Goal: Ask a question

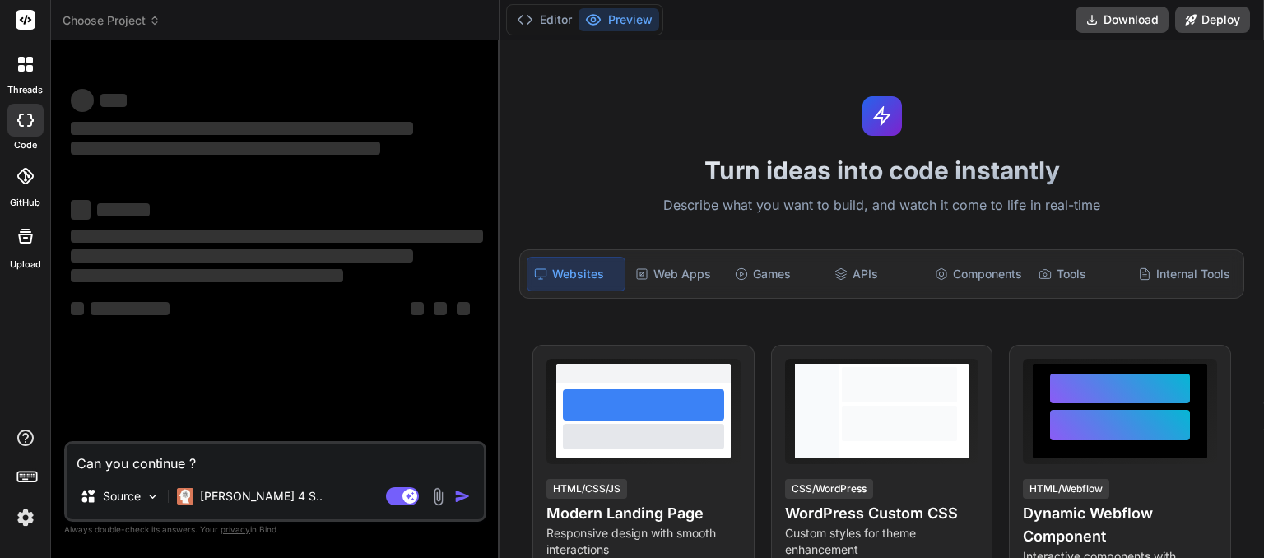
click at [156, 21] on icon at bounding box center [155, 21] width 12 height 12
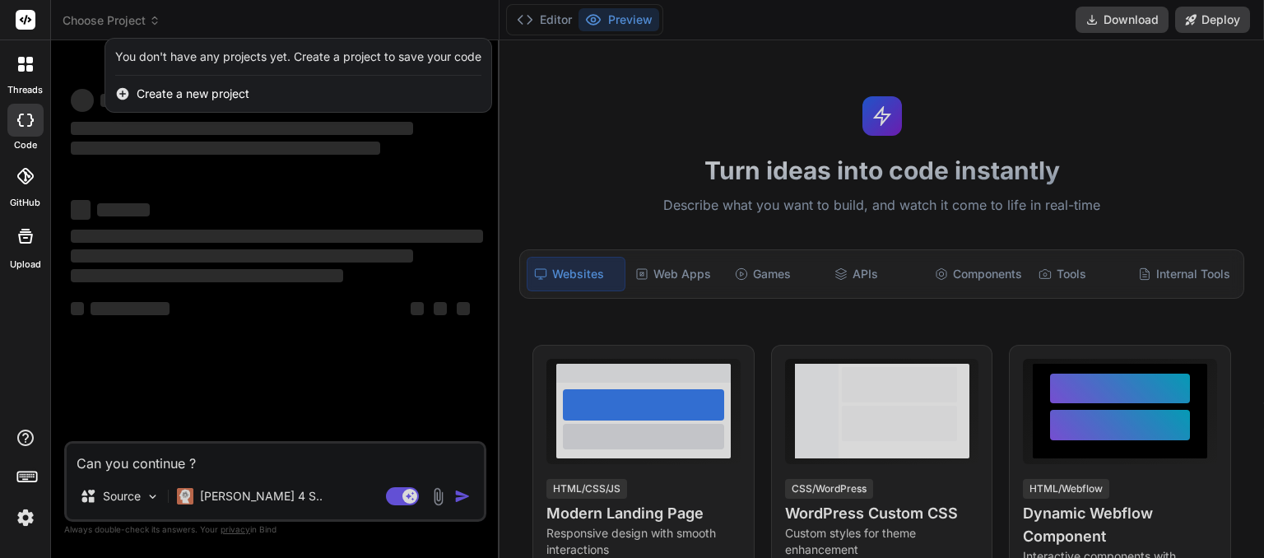
click at [156, 21] on div at bounding box center [632, 279] width 1264 height 558
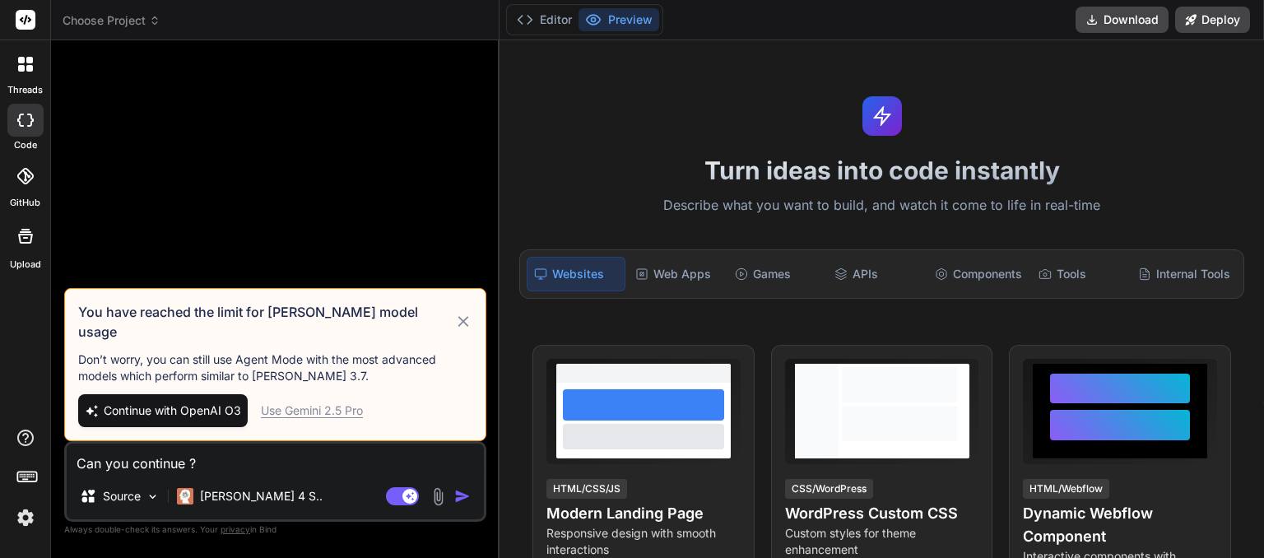
click at [156, 23] on icon at bounding box center [155, 21] width 12 height 12
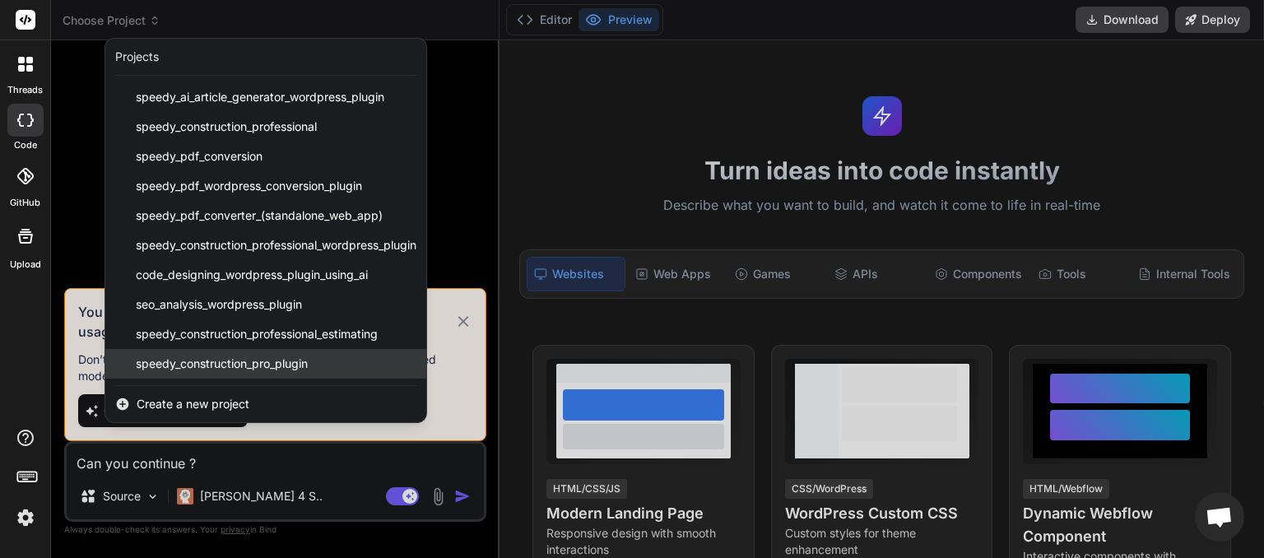
click at [225, 362] on span "speedy_construction_pro_plugin" at bounding box center [222, 364] width 172 height 16
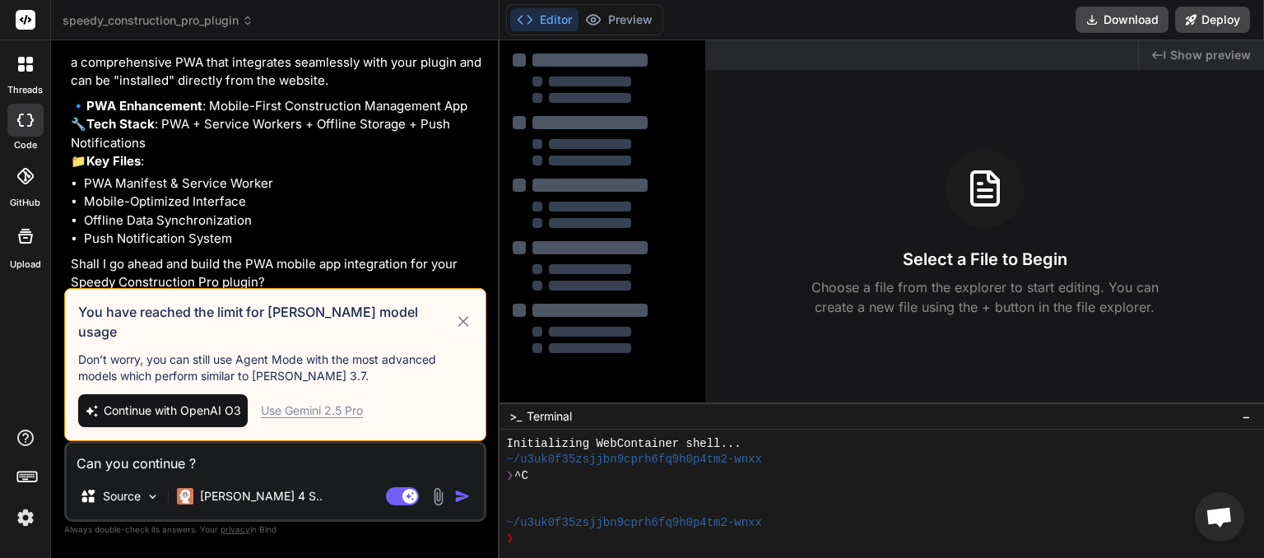
scroll to position [6223, 0]
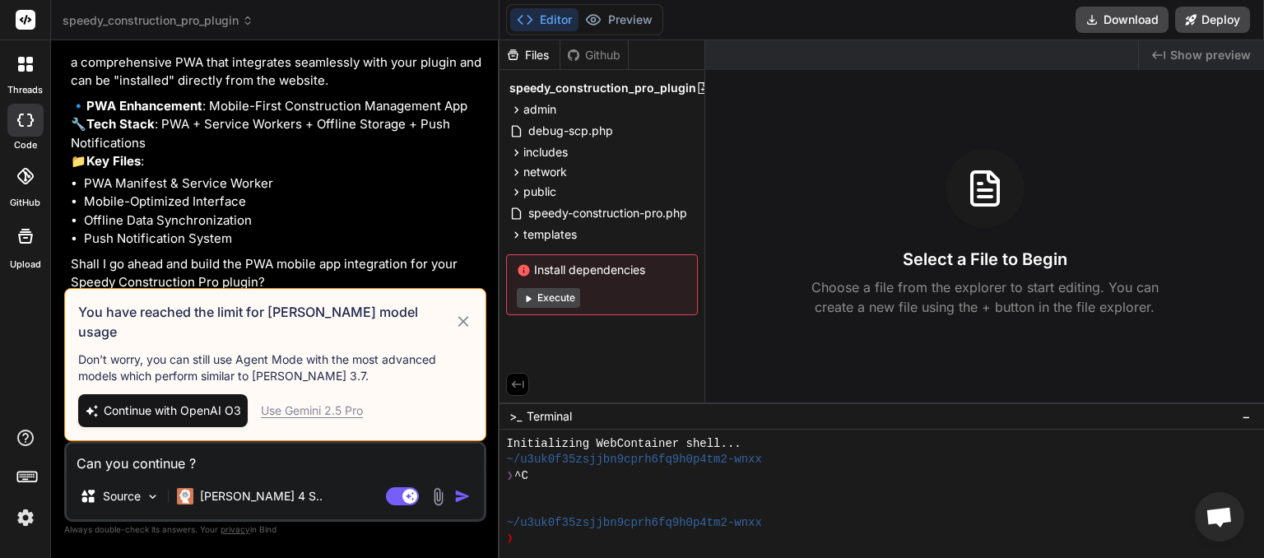
click at [463, 332] on icon at bounding box center [463, 322] width 19 height 20
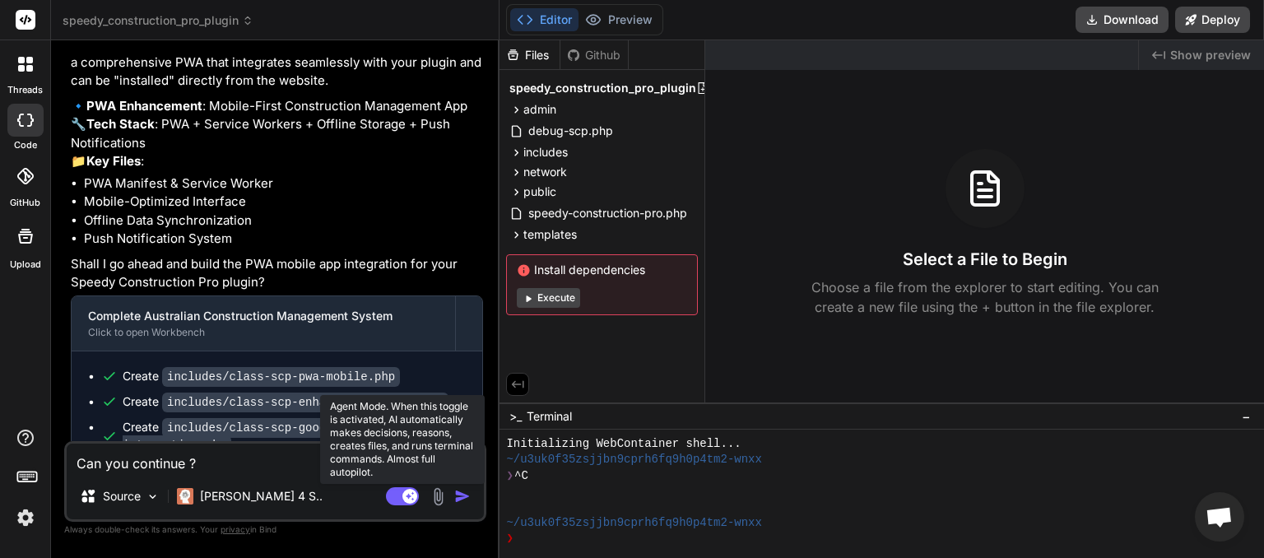
click at [397, 500] on rect at bounding box center [402, 496] width 33 height 18
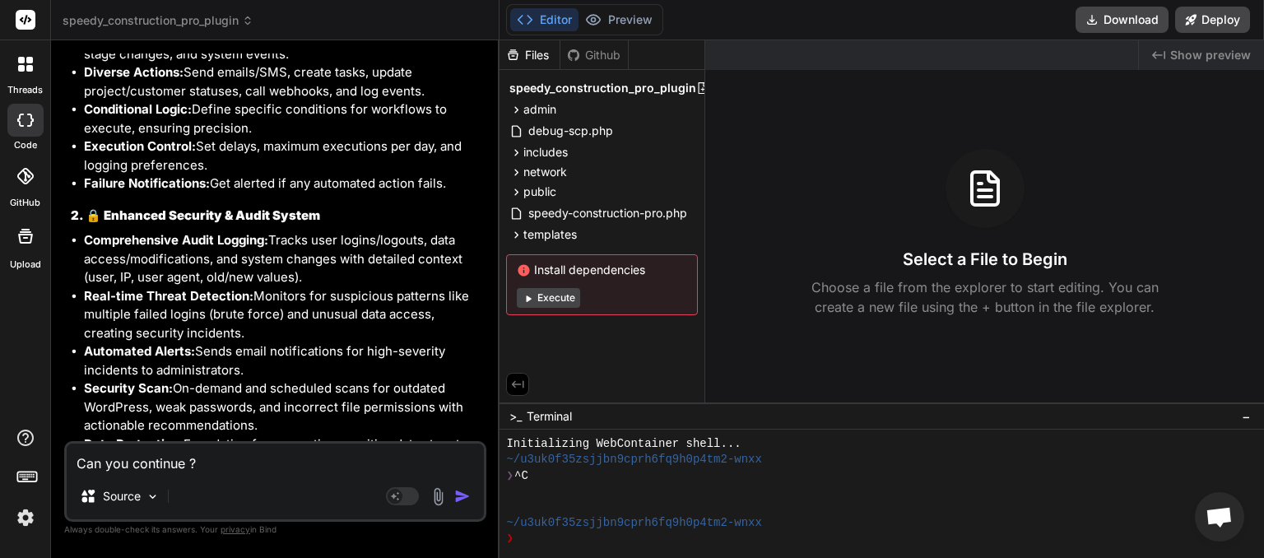
scroll to position [7910, 0]
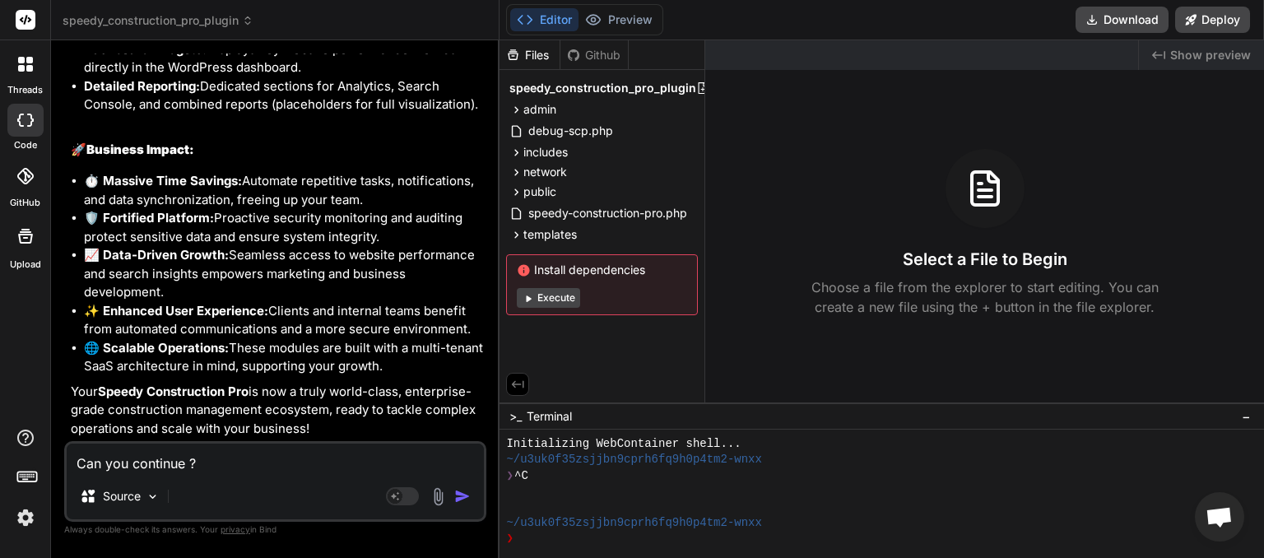
click at [466, 497] on img "button" at bounding box center [462, 496] width 16 height 16
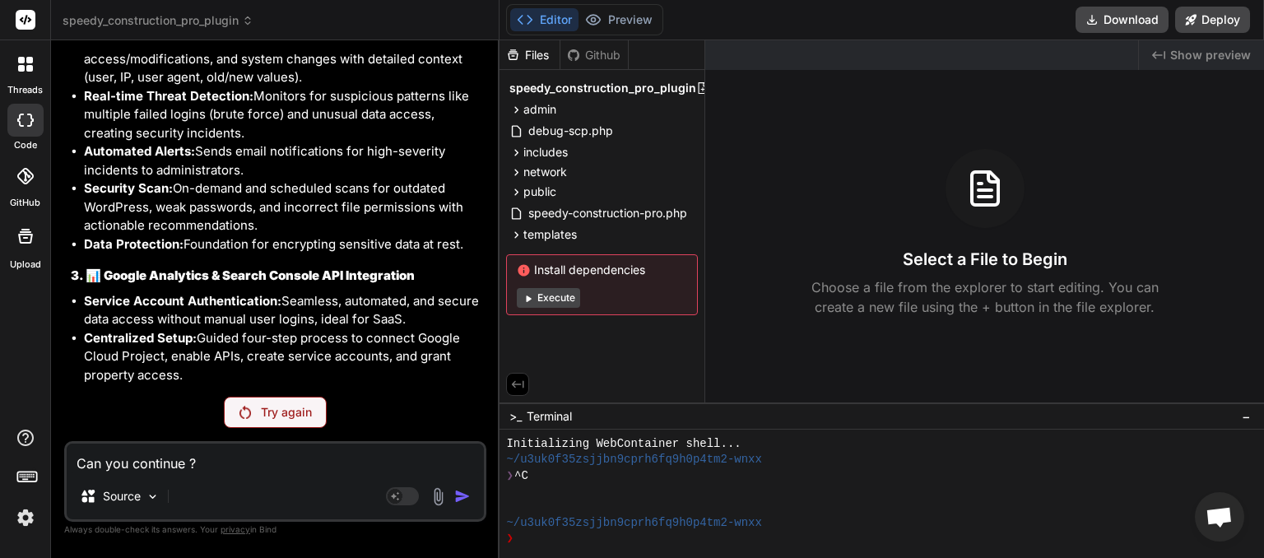
scroll to position [8022, 0]
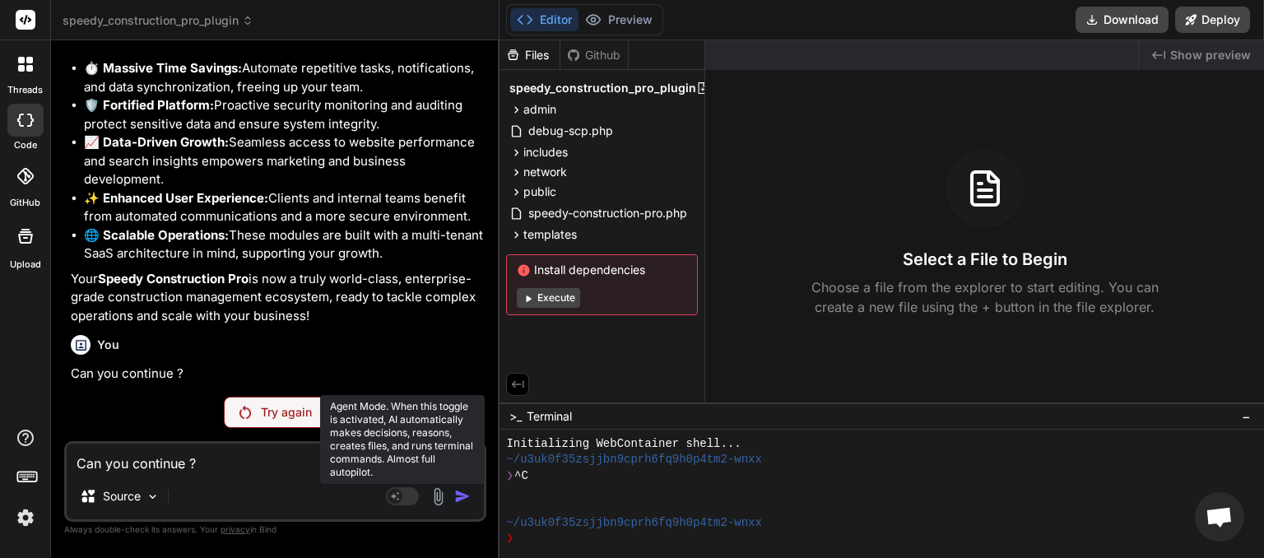
click at [412, 502] on rect at bounding box center [402, 496] width 33 height 18
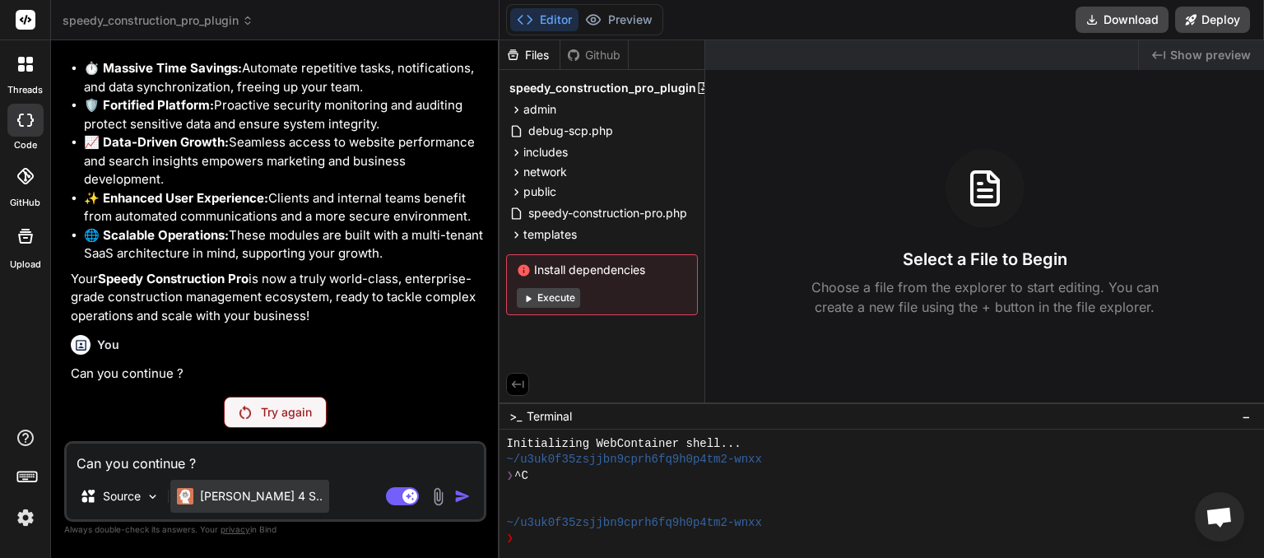
click at [245, 492] on p "[PERSON_NAME] 4 S.." at bounding box center [261, 496] width 123 height 16
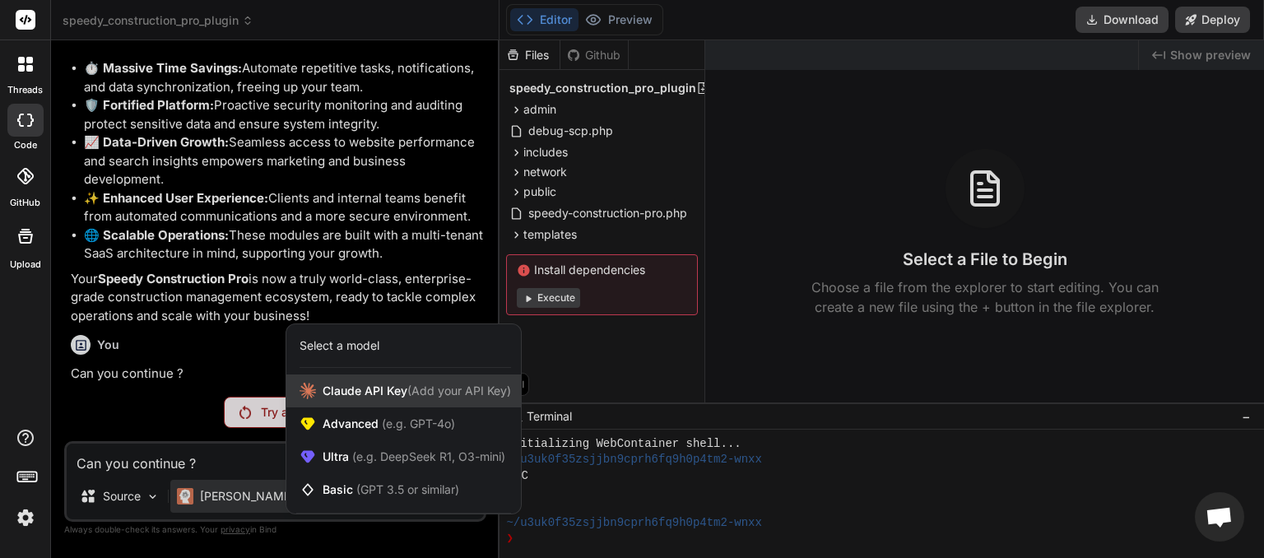
click at [393, 403] on div "[PERSON_NAME] Key (Add your API Key)" at bounding box center [403, 391] width 235 height 33
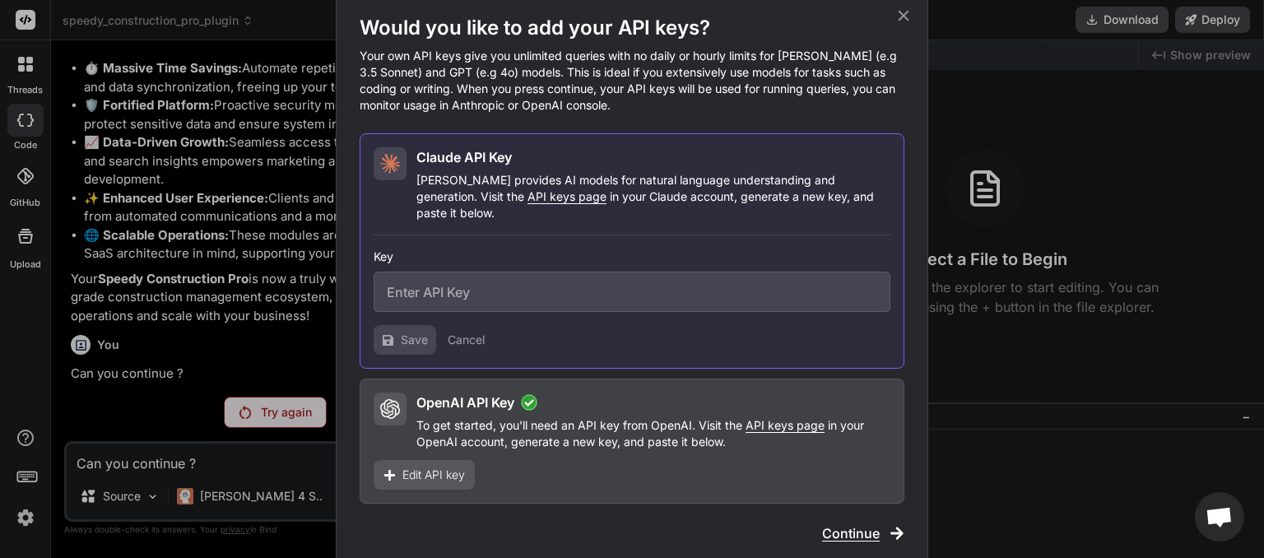
click at [905, 15] on div "Would you like to add your API keys? Your own API keys give you unlimited queri…" at bounding box center [632, 279] width 593 height 576
click at [841, 529] on span "Continue" at bounding box center [851, 534] width 58 height 20
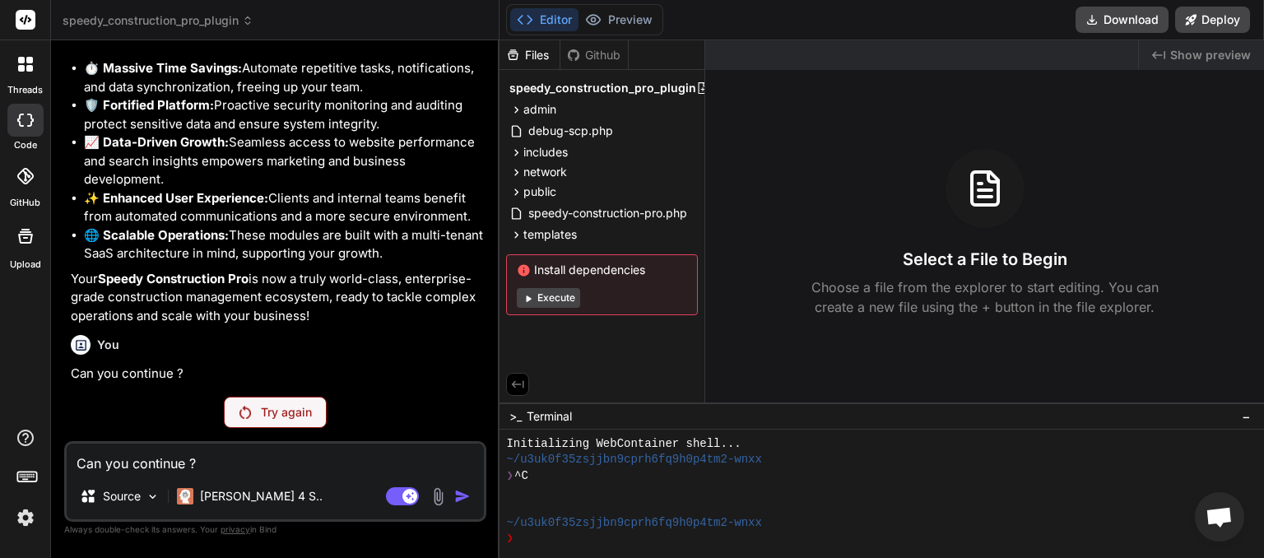
click at [297, 420] on p "Try again" at bounding box center [286, 412] width 51 height 16
click at [245, 489] on p "[PERSON_NAME] 4 S.." at bounding box center [261, 496] width 123 height 16
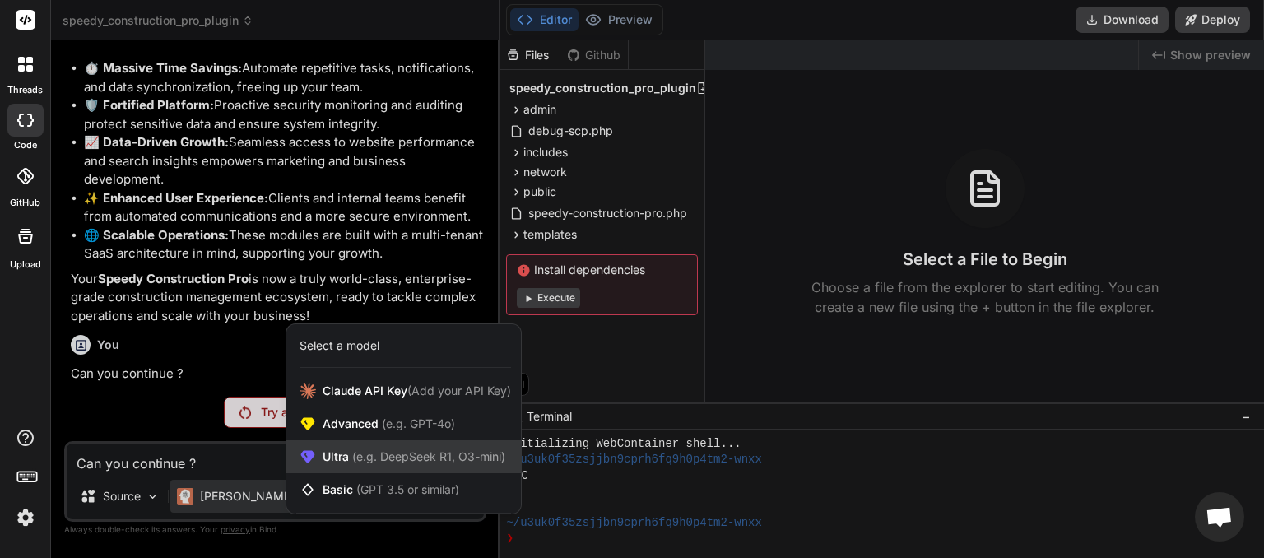
click at [356, 463] on span "(e.g. DeepSeek R1, O3-mini)" at bounding box center [427, 456] width 156 height 14
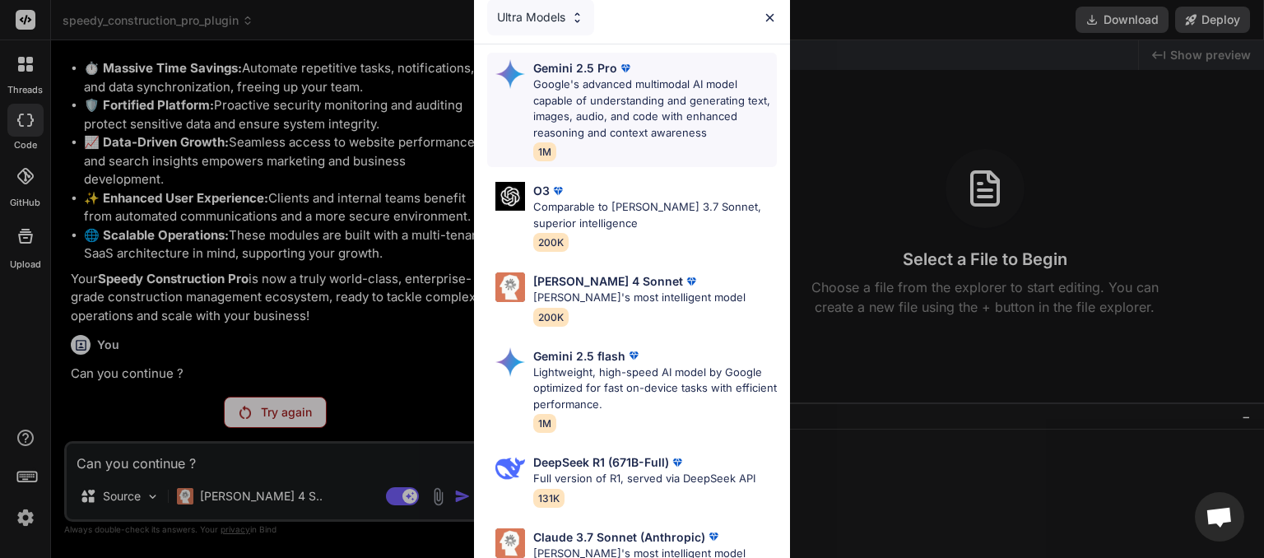
click at [624, 100] on p "Google's advanced multimodal AI model capable of understanding and generating t…" at bounding box center [655, 109] width 244 height 64
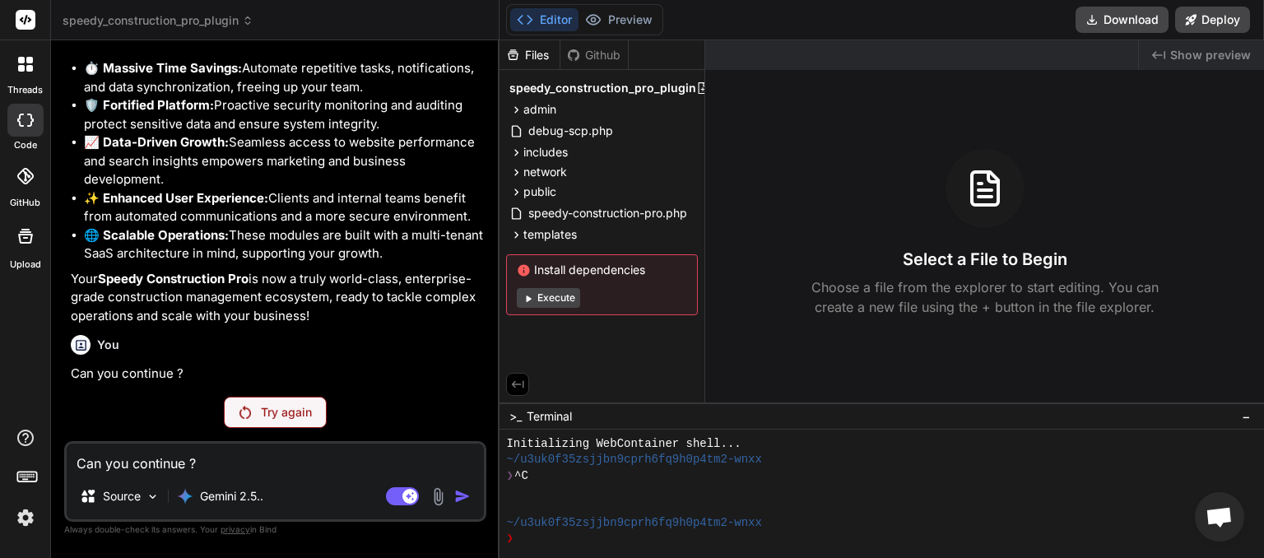
click at [291, 421] on p "Try again" at bounding box center [286, 412] width 51 height 16
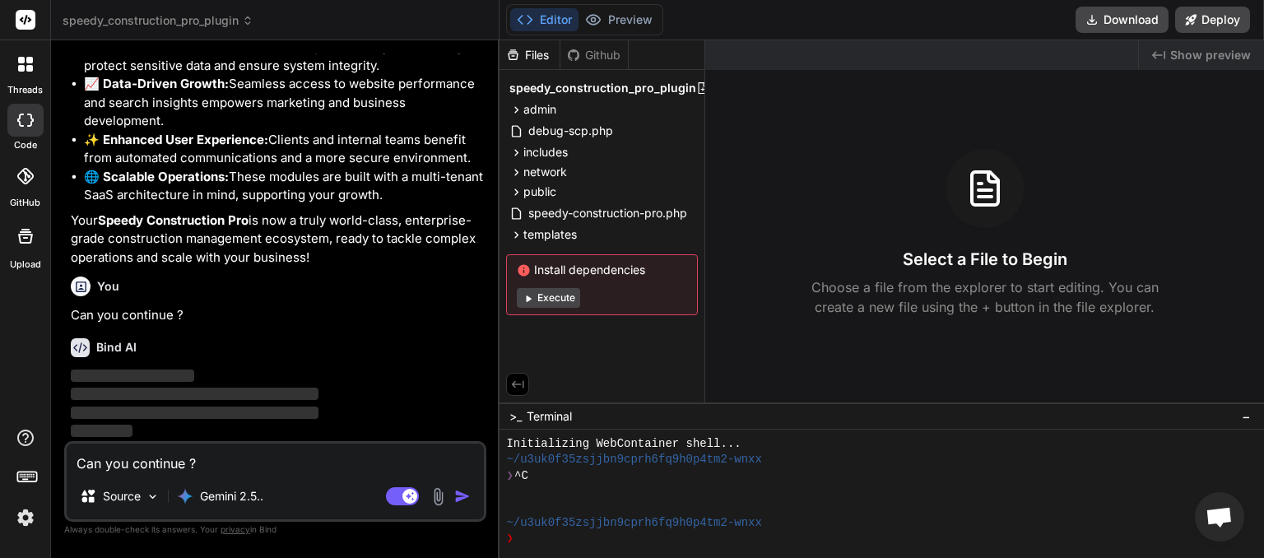
scroll to position [8080, 0]
type textarea "x"
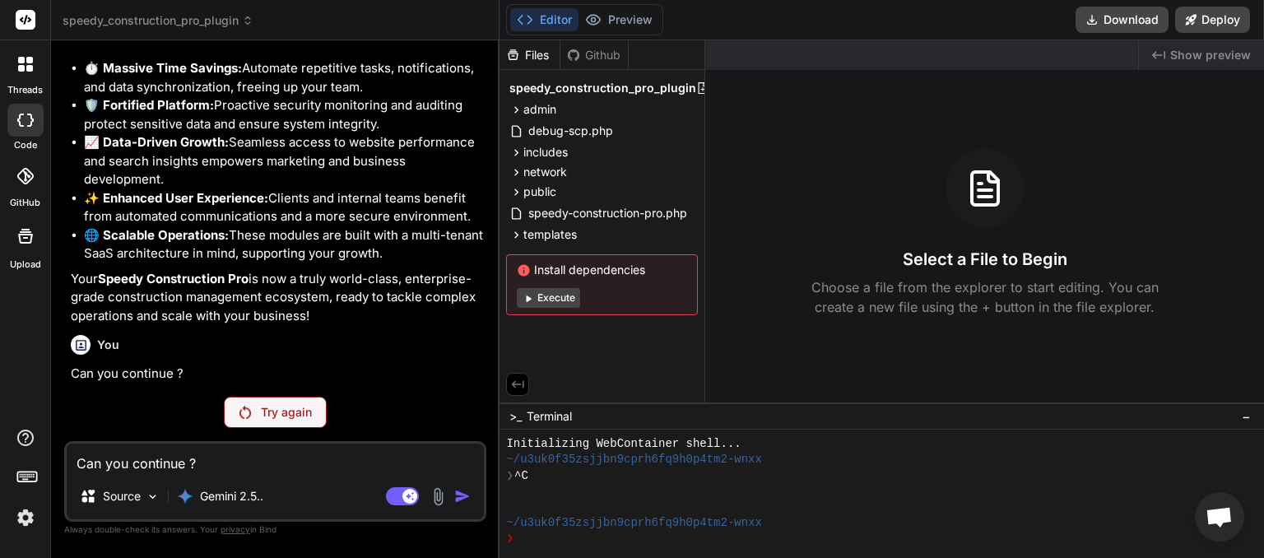
scroll to position [8022, 0]
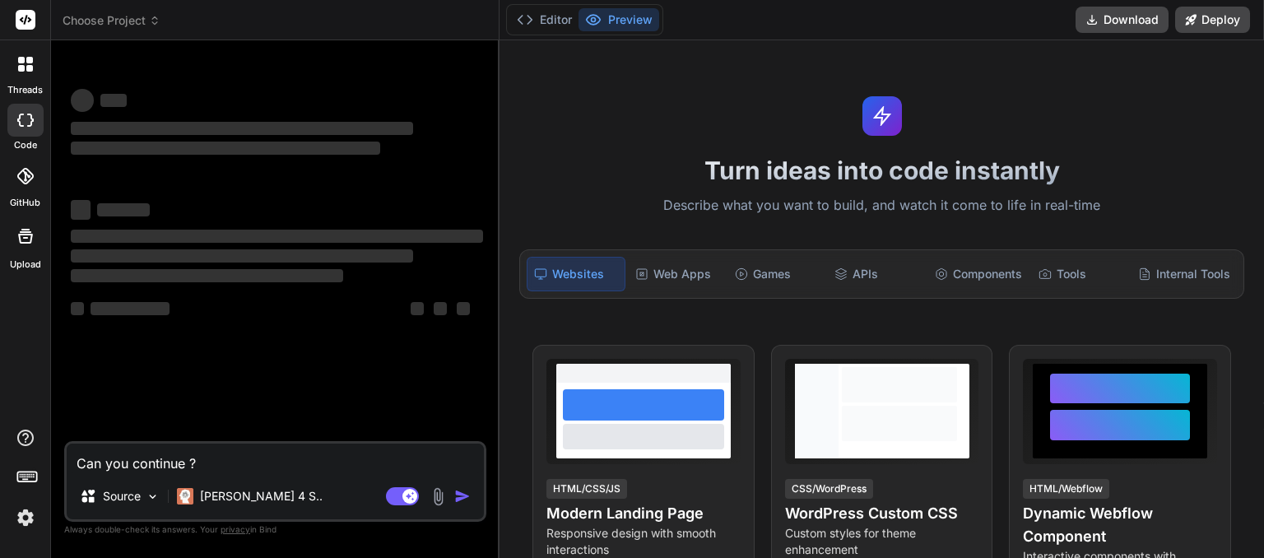
drag, startPoint x: 207, startPoint y: 459, endPoint x: 27, endPoint y: 458, distance: 180.3
click at [67, 457] on textarea "Can you continue ?" at bounding box center [275, 459] width 417 height 30
type textarea "x"
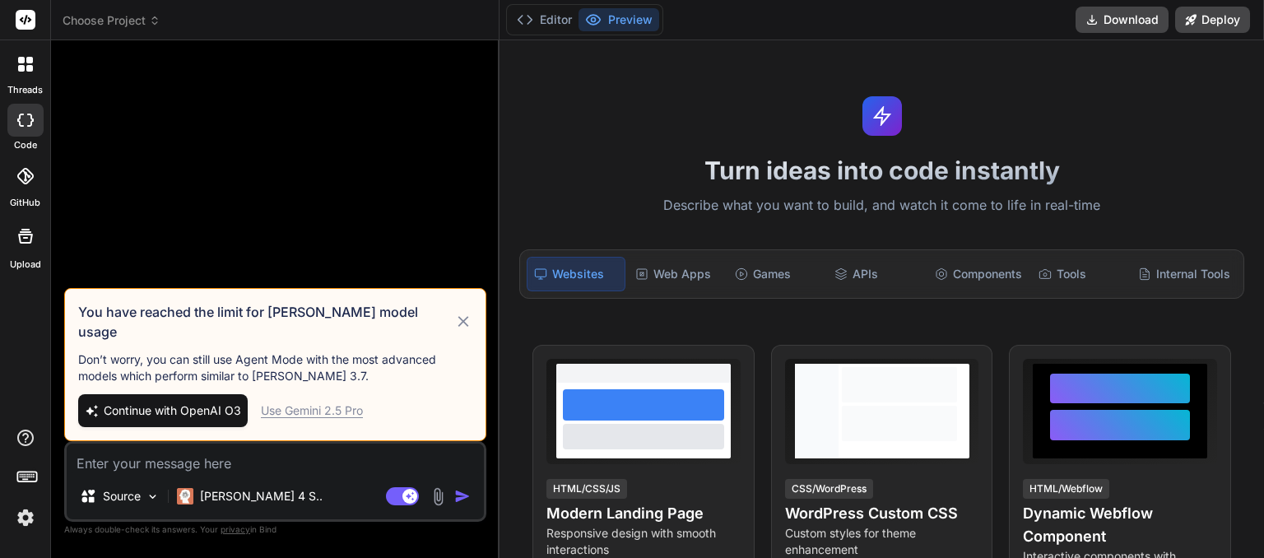
type textarea "x"
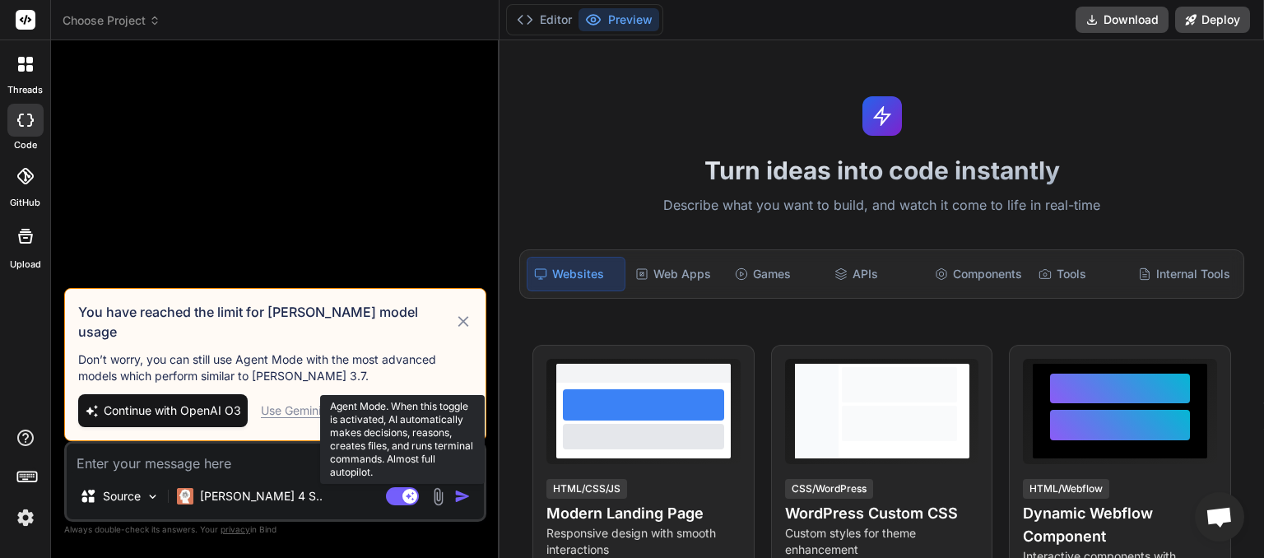
click at [393, 492] on rect at bounding box center [402, 496] width 33 height 18
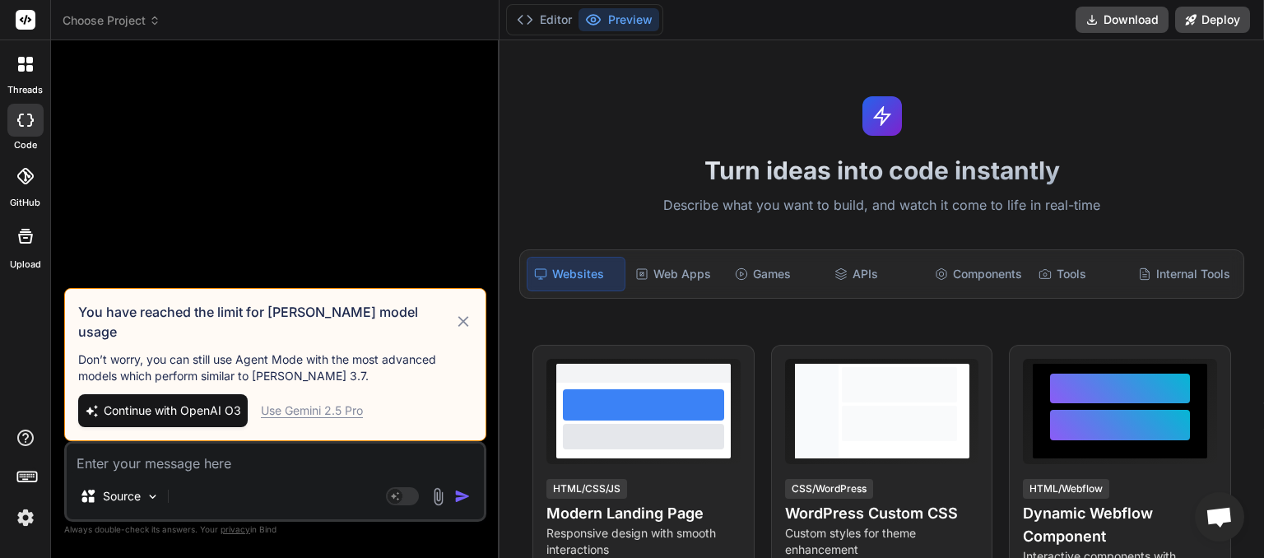
click at [462, 332] on icon at bounding box center [463, 322] width 19 height 20
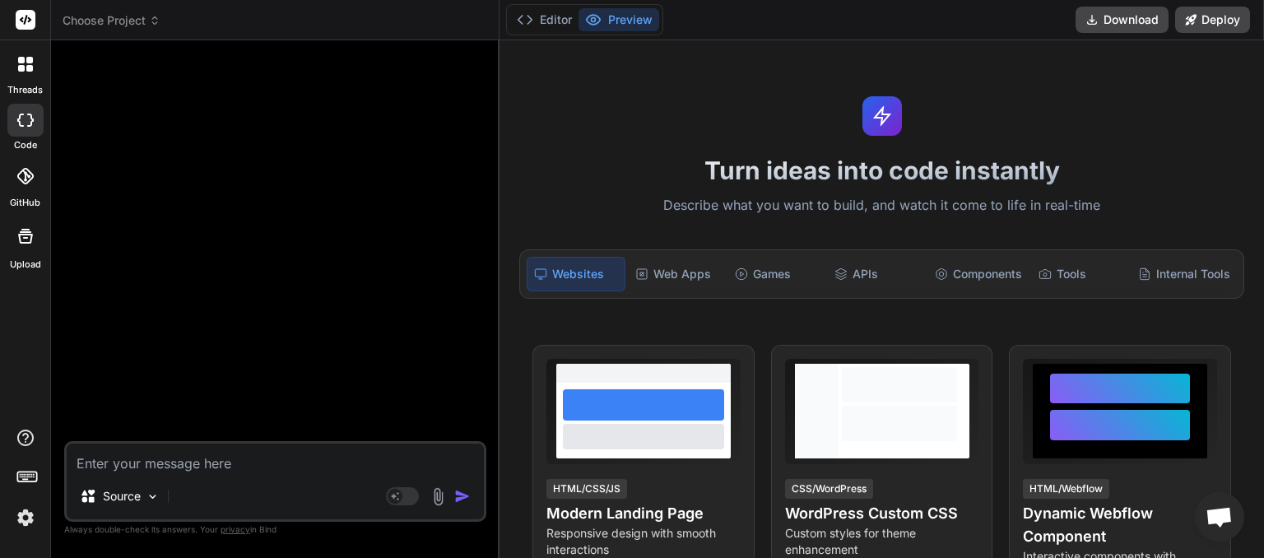
click at [156, 18] on icon at bounding box center [154, 17] width 5 height 2
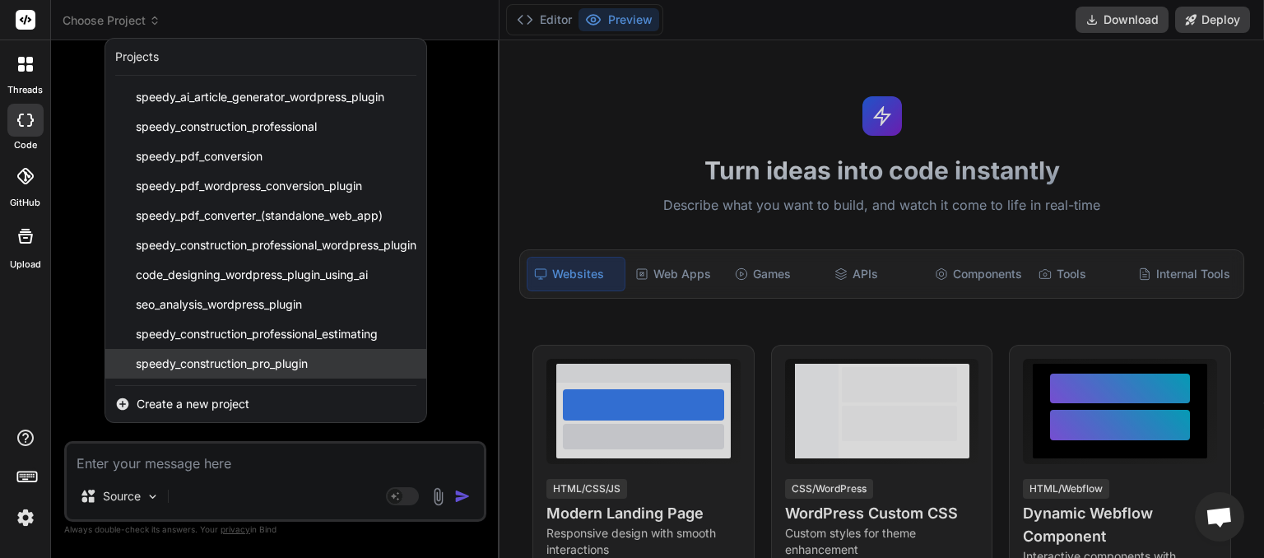
click at [223, 361] on span "speedy_construction_pro_plugin" at bounding box center [222, 364] width 172 height 16
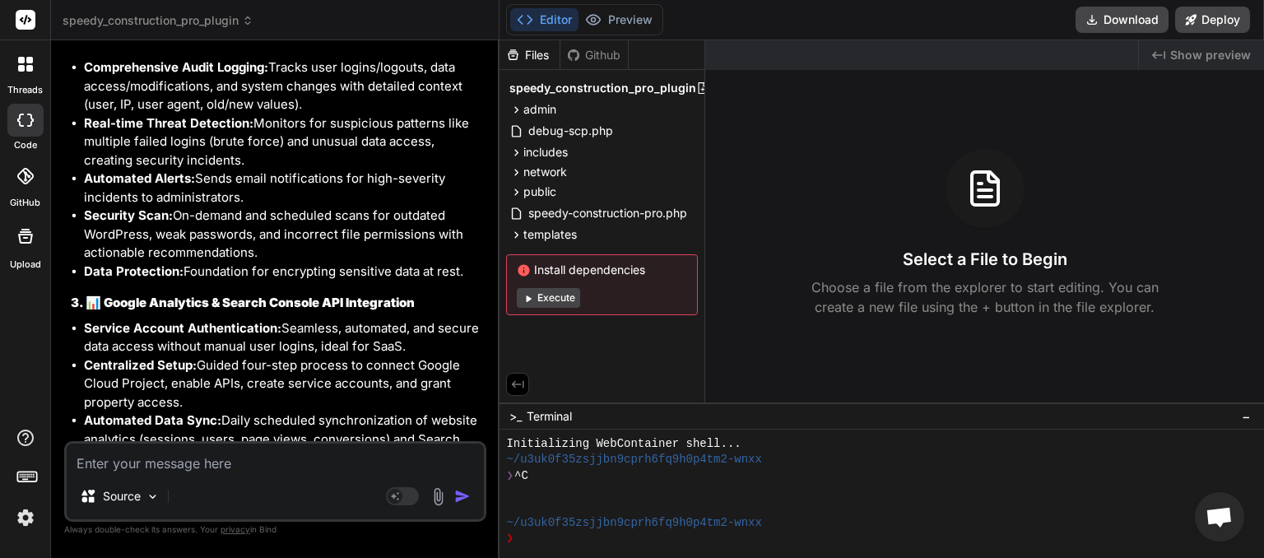
type textarea "x"
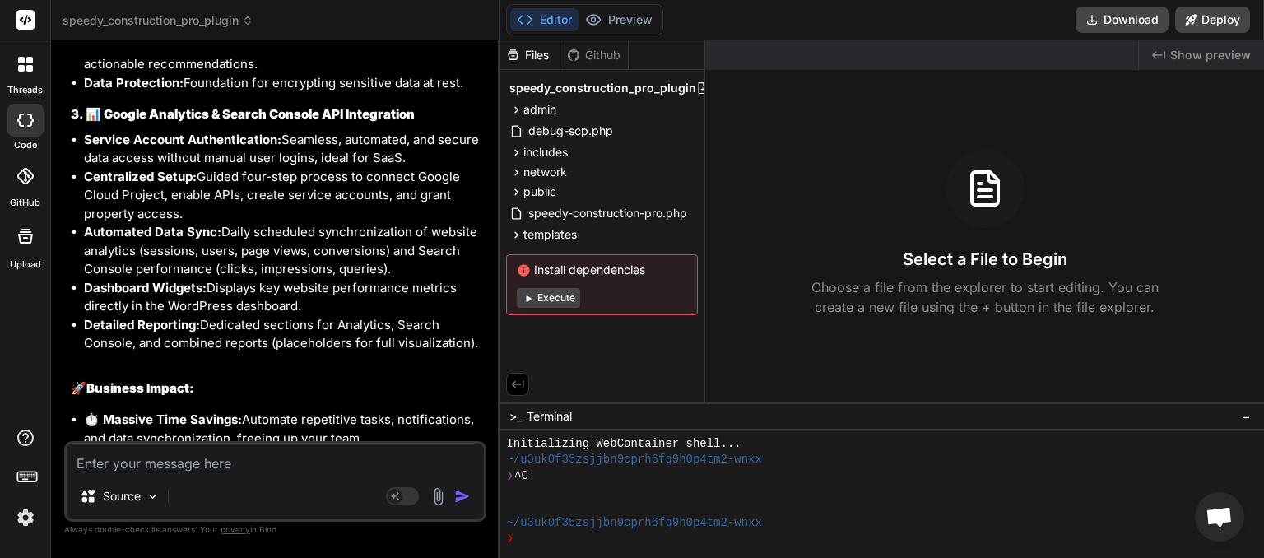
scroll to position [7910, 0]
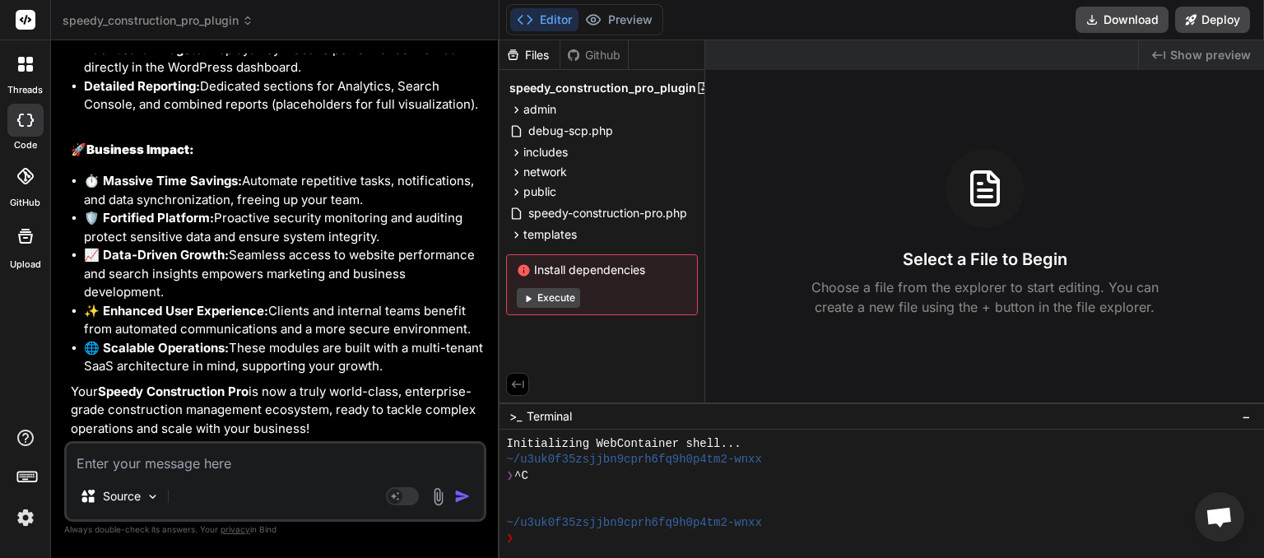
click at [161, 463] on textarea at bounding box center [275, 459] width 417 height 30
type textarea "w"
type textarea "x"
type textarea "we"
type textarea "x"
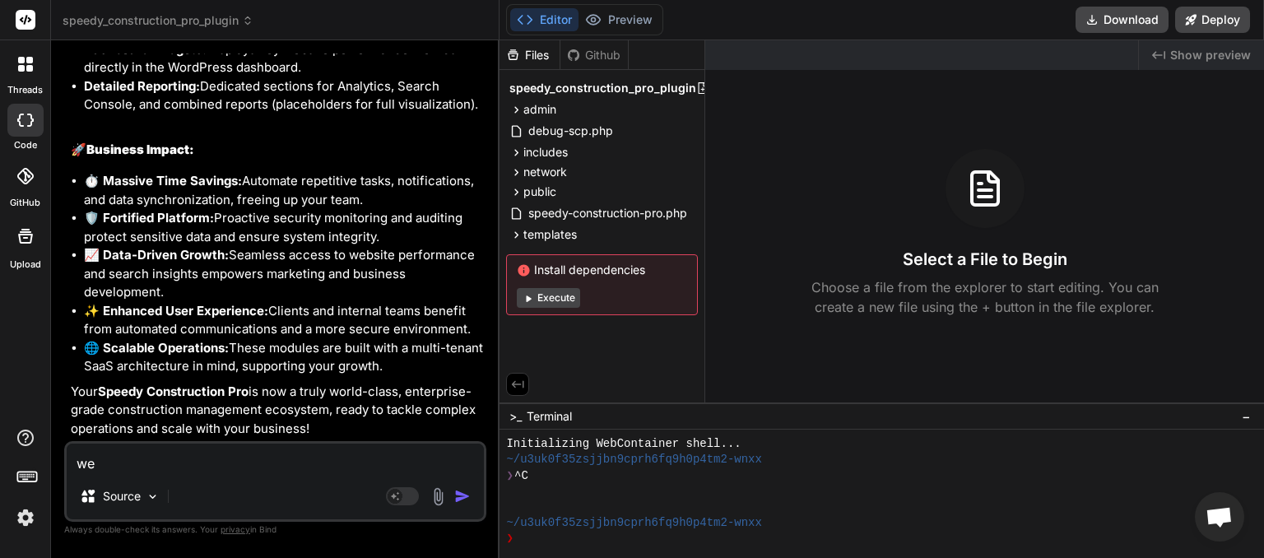
type textarea "we"
type textarea "x"
type textarea "we s"
type textarea "x"
type textarea "we sh"
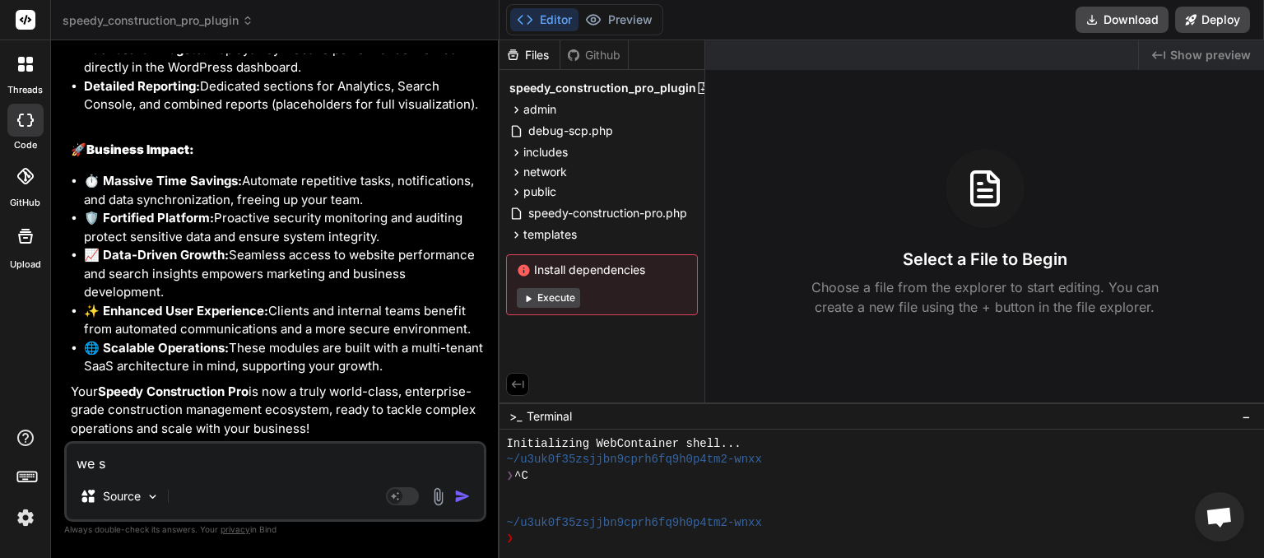
type textarea "x"
type textarea "we sho"
type textarea "x"
type textarea "we shou"
type textarea "x"
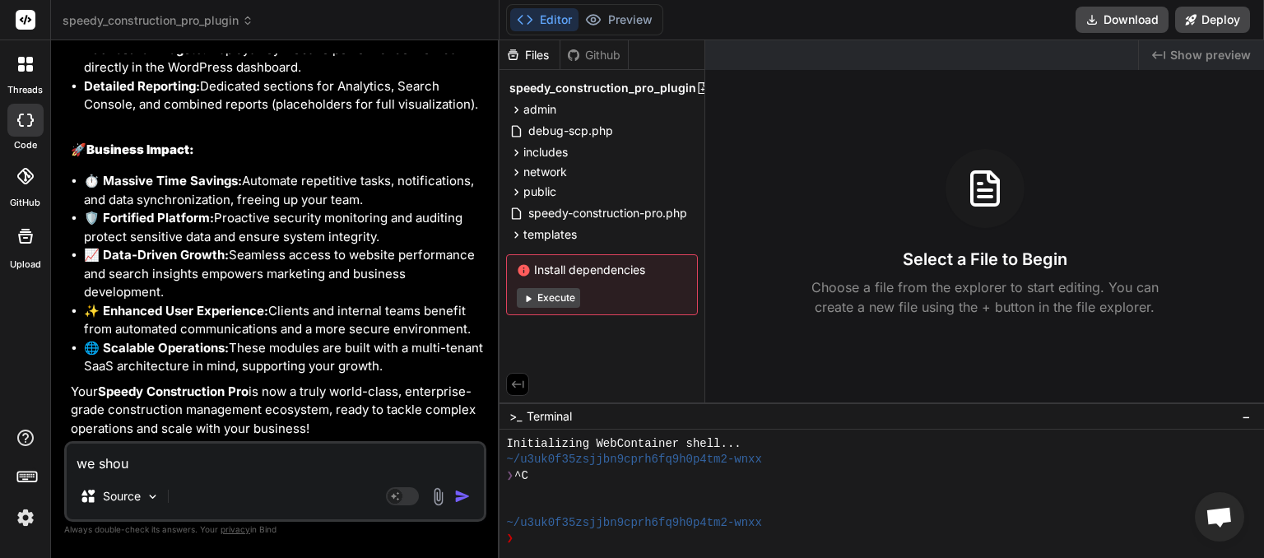
type textarea "we shoul"
type textarea "x"
type textarea "we should"
type textarea "x"
type textarea "we should"
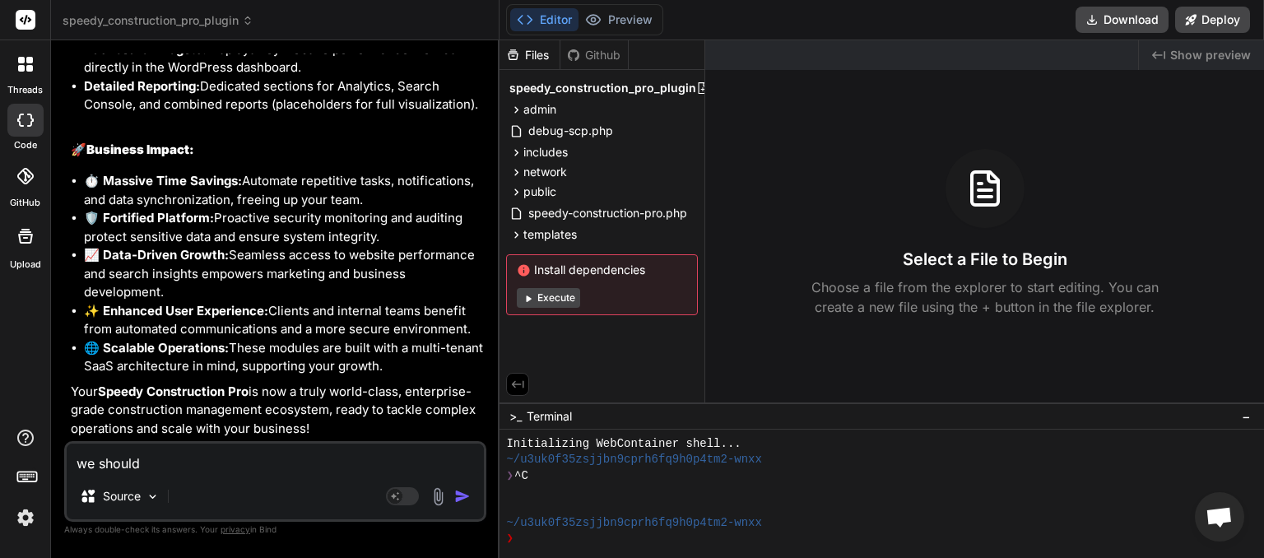
type textarea "x"
type textarea "we should h"
type textarea "x"
type textarea "we should ha"
type textarea "x"
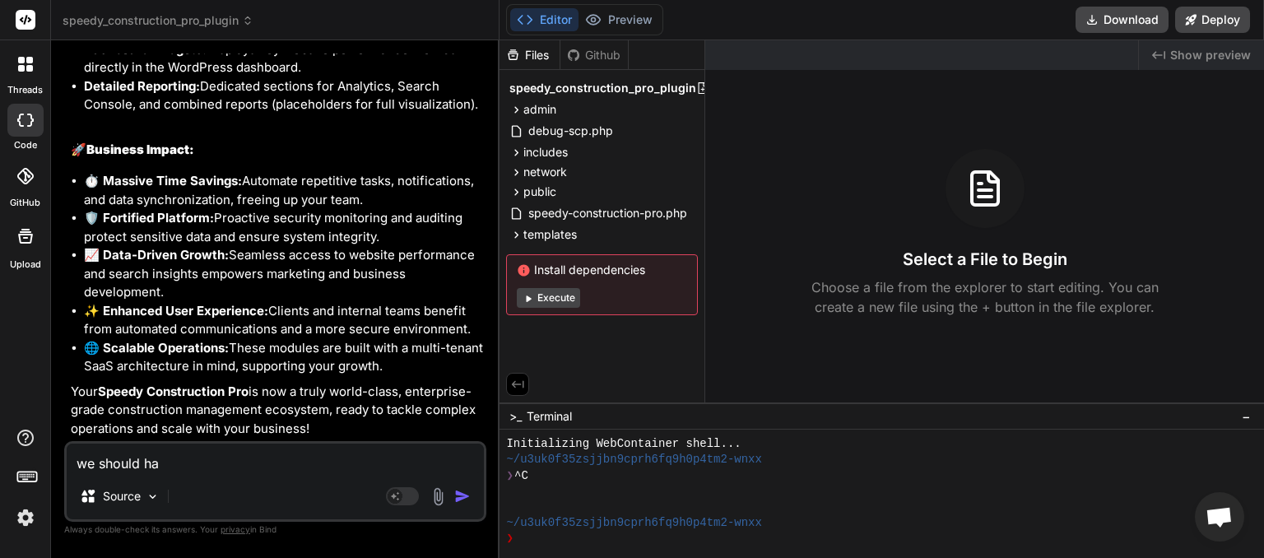
type textarea "we should hav"
type textarea "x"
type textarea "we should have"
type textarea "x"
type textarea "we should have"
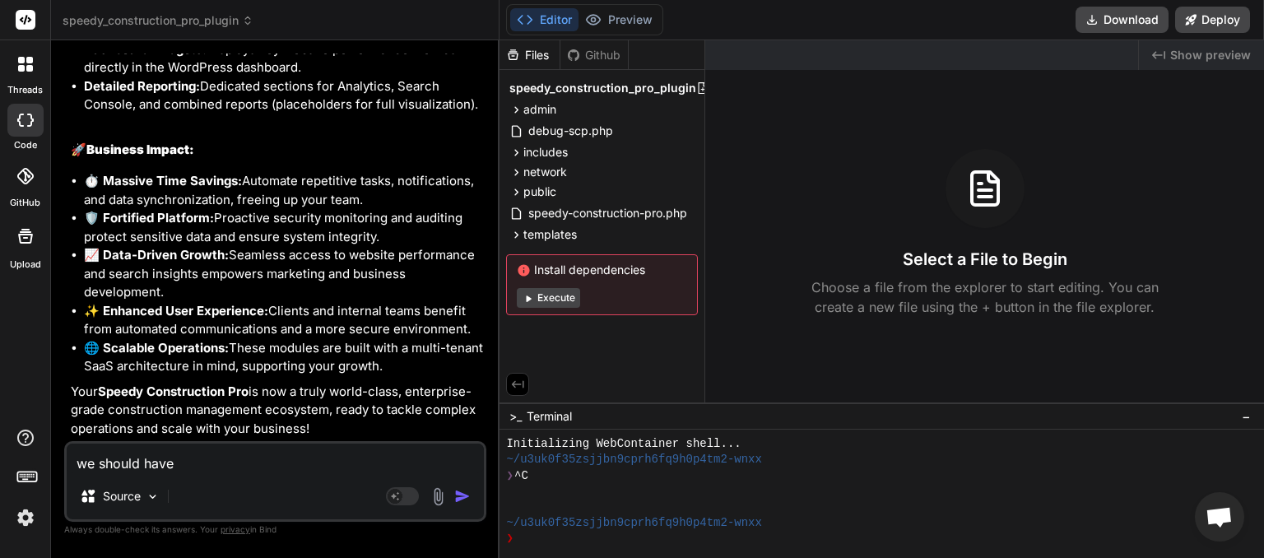
type textarea "x"
type textarea "we should have a"
type textarea "x"
type textarea "we should have a"
type textarea "x"
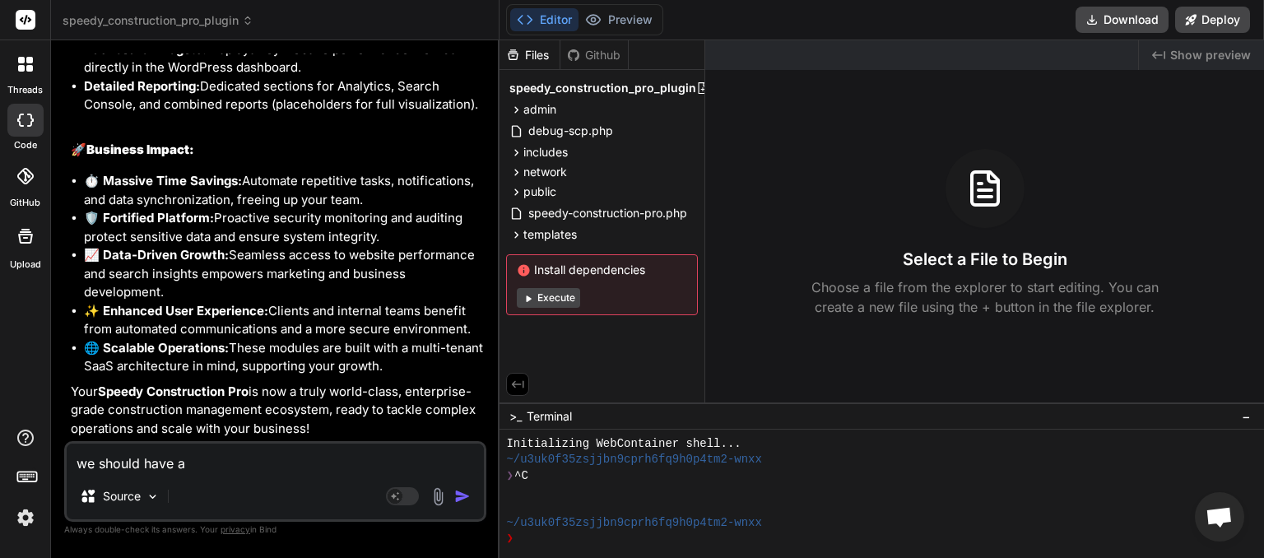
type textarea "we should have a p"
type textarea "x"
type textarea "we should have a po"
type textarea "x"
type textarea "we should have a pow"
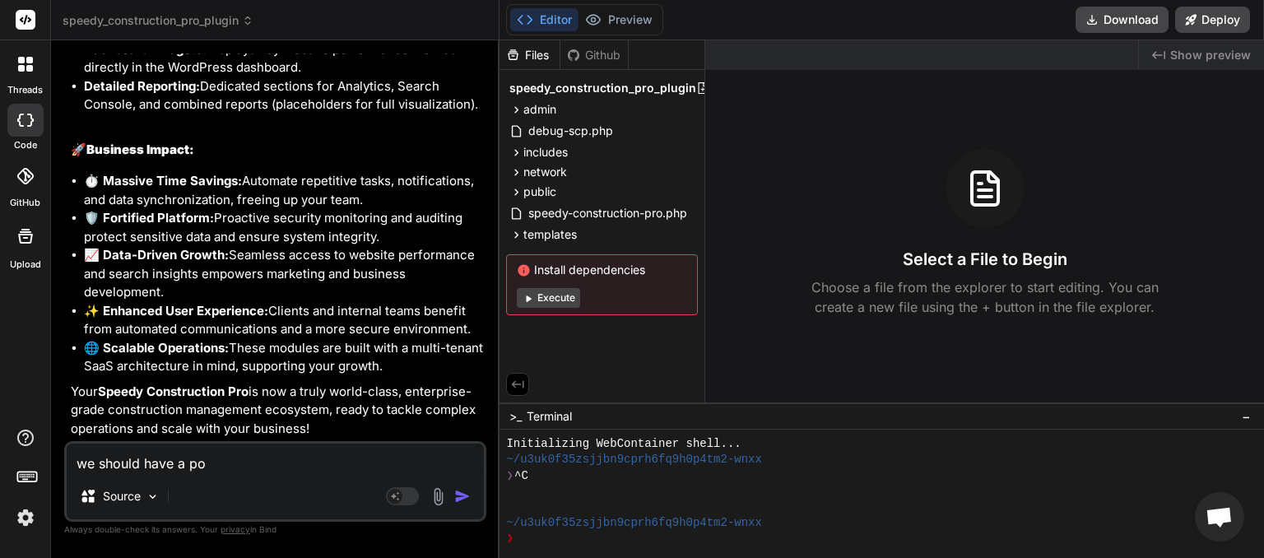
type textarea "x"
type textarea "we should have a powe"
type textarea "x"
type textarea "we should have a power"
type textarea "x"
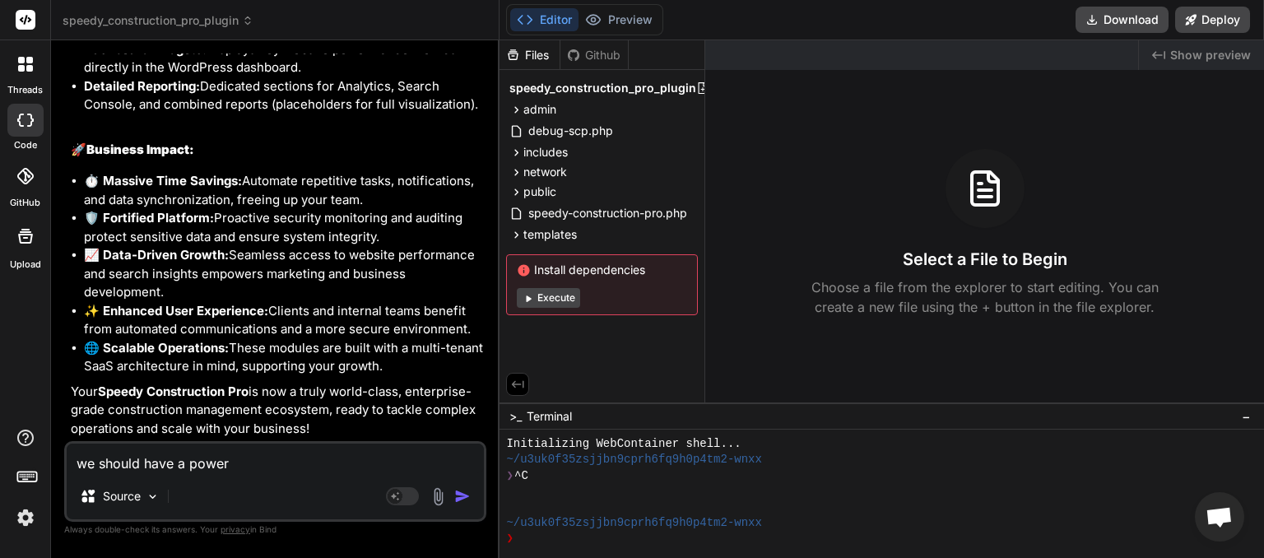
type textarea "we should have a powere"
type textarea "x"
type textarea "we should have a powered"
type textarea "x"
type textarea "we should have a powered"
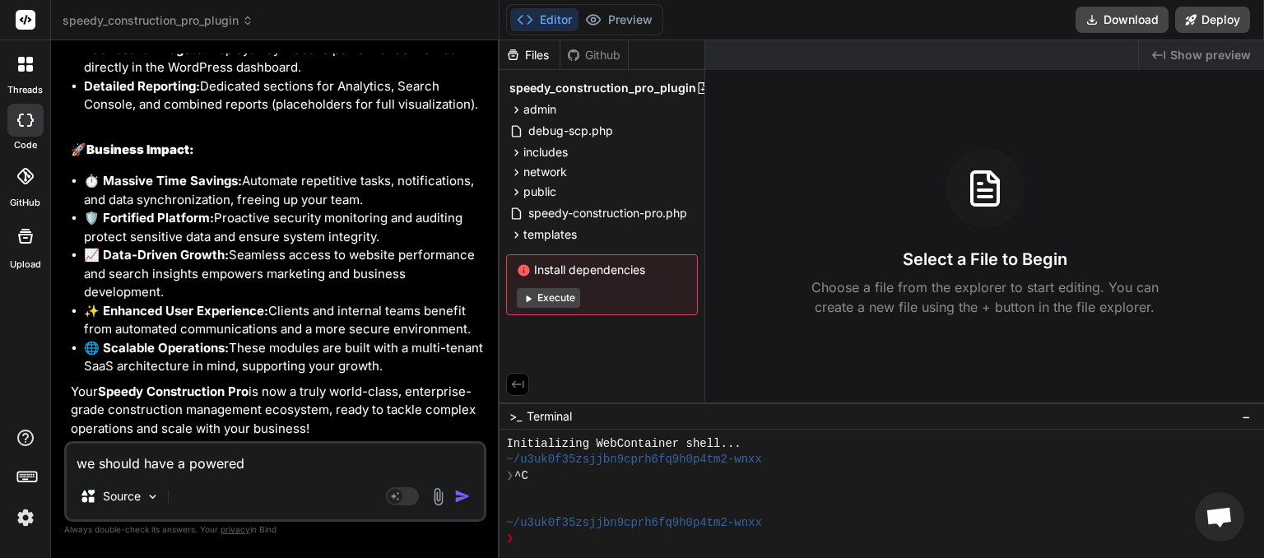
type textarea "x"
type textarea "we should have a powered b"
type textarea "x"
type textarea "we should have a powered by"
type textarea "x"
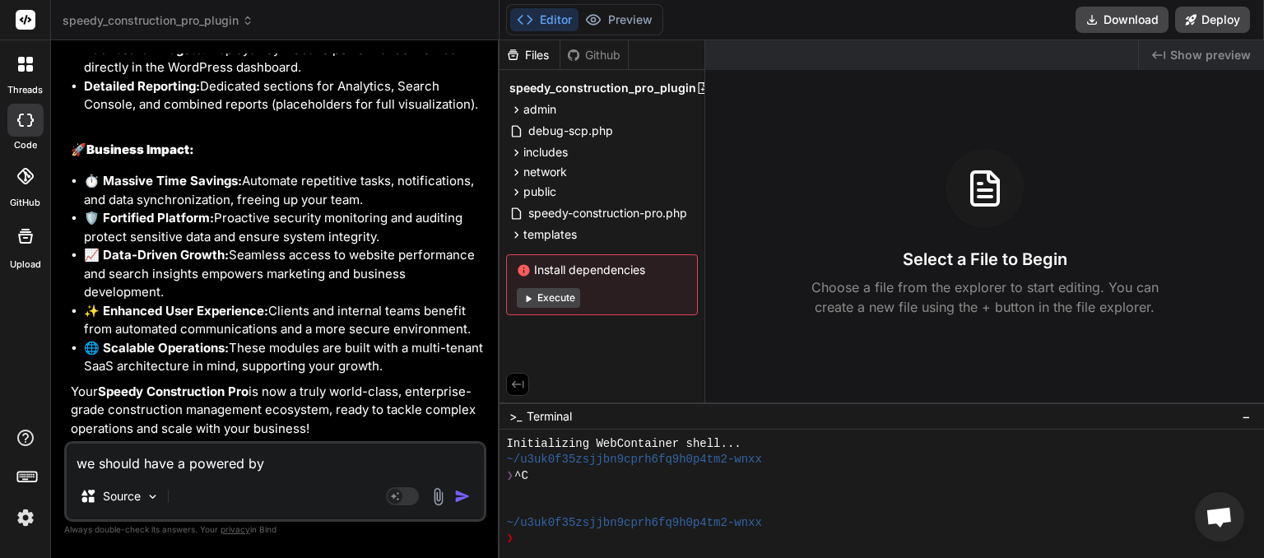
type textarea "we should have a powered by"
type textarea "x"
type textarea "we should have a powered by C"
type textarea "x"
type textarea "we should have a powered by Co"
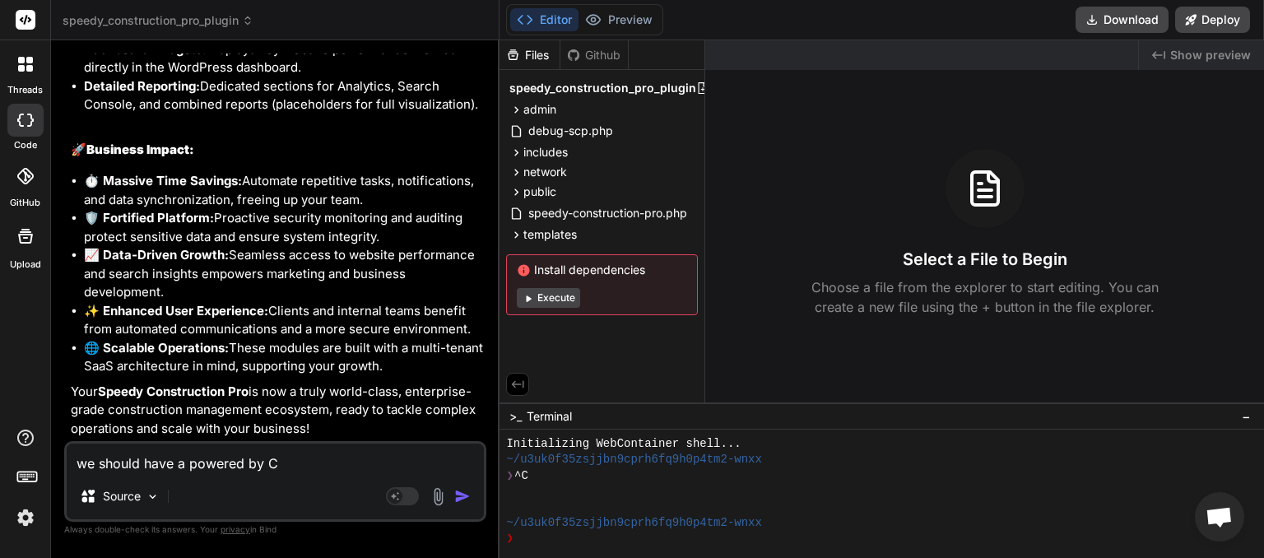
type textarea "x"
type textarea "we should have a powered by Con"
type textarea "x"
type textarea "we should have a powered by Cons"
type textarea "x"
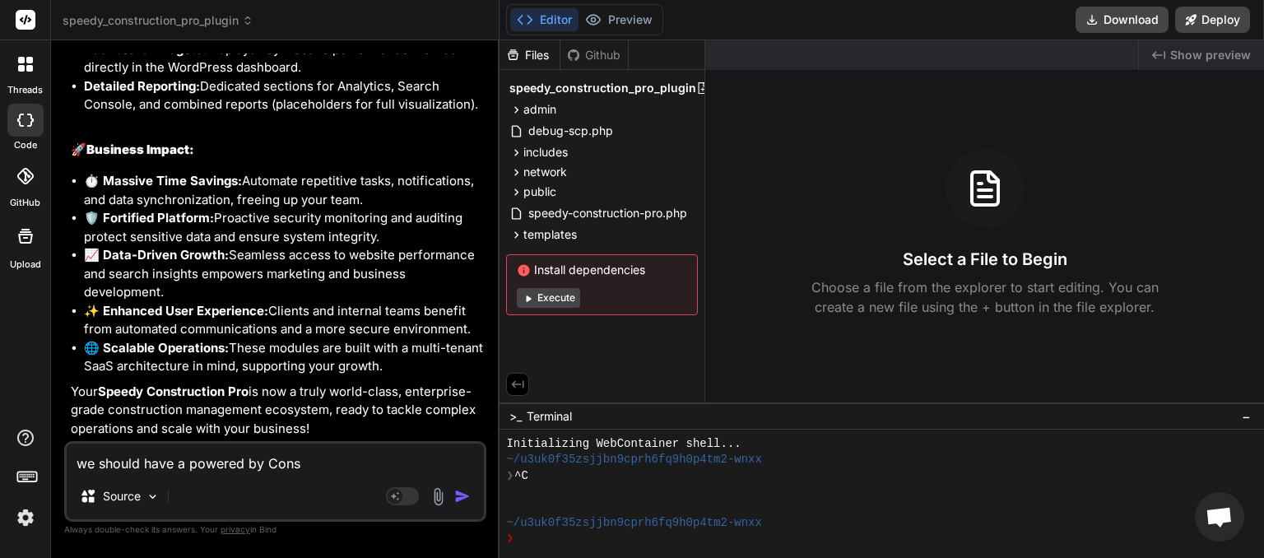
type textarea "we should have a powered by Const"
type textarea "x"
type textarea "we should have a powered by Constr"
type textarea "x"
type textarea "we should have a powered by Constru"
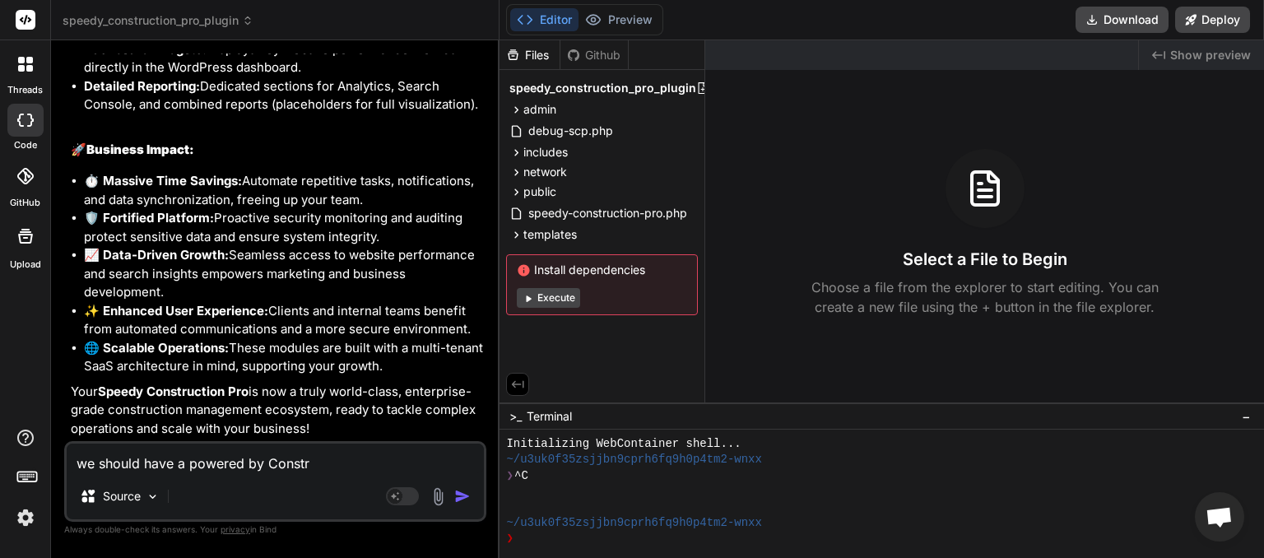
type textarea "x"
type textarea "we should have a powered by Construc"
type textarea "x"
type textarea "we should have a powered by Construct"
type textarea "x"
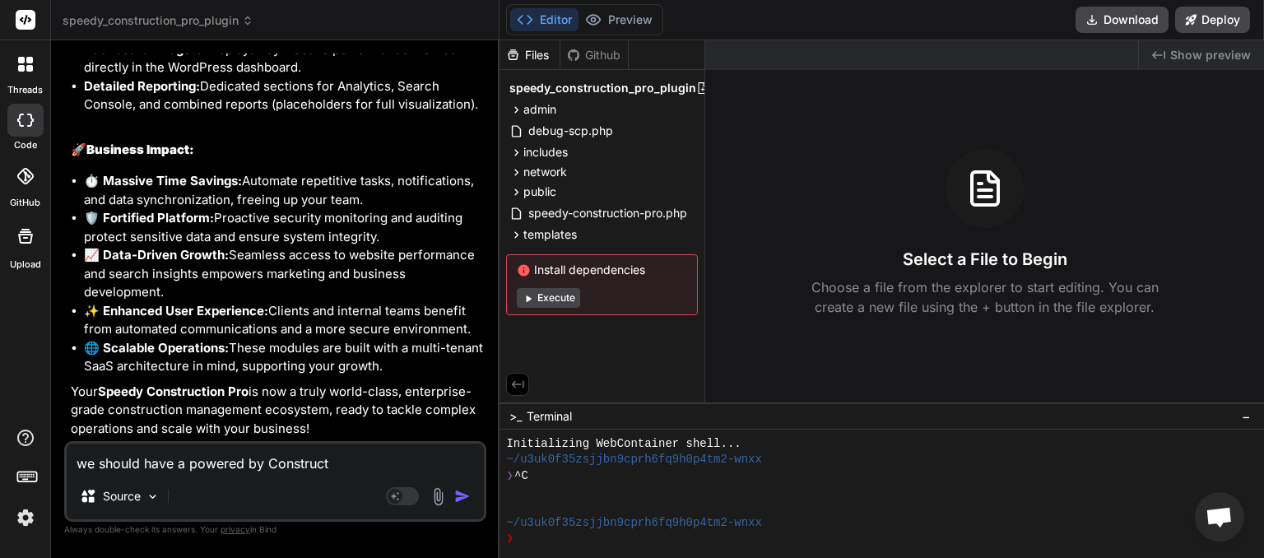
type textarea "we should have a powered by Constructi"
type textarea "x"
type textarea "we should have a powered by Constructio"
type textarea "x"
type textarea "we should have a powered by Constructioi"
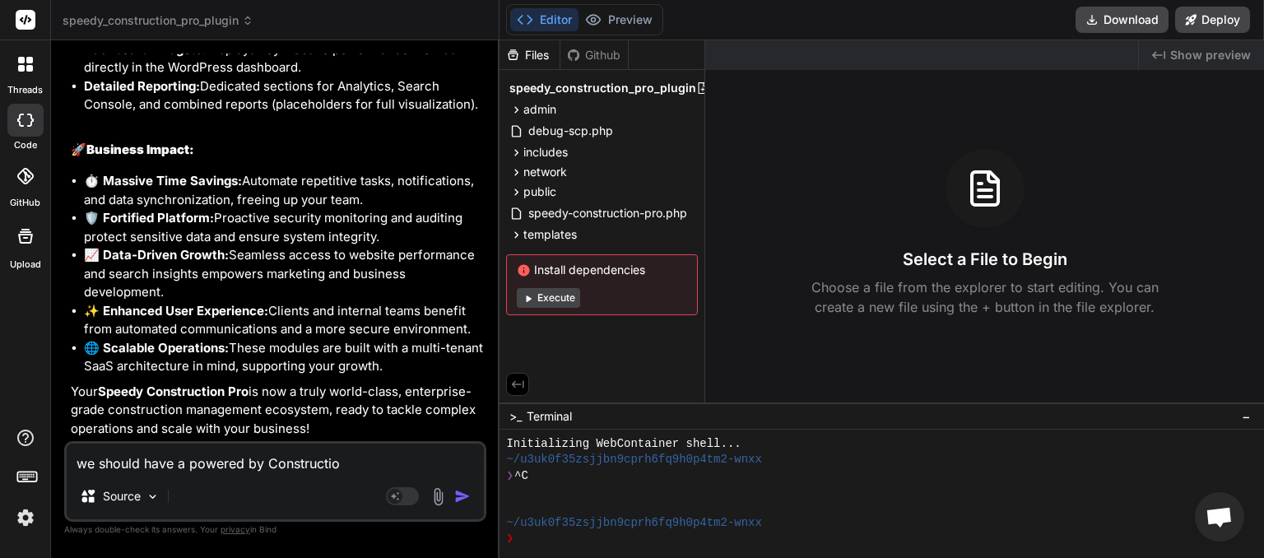
type textarea "x"
type textarea "we should have a powered by Constructio"
type textarea "x"
type textarea "we should have a powered by Construction"
type textarea "x"
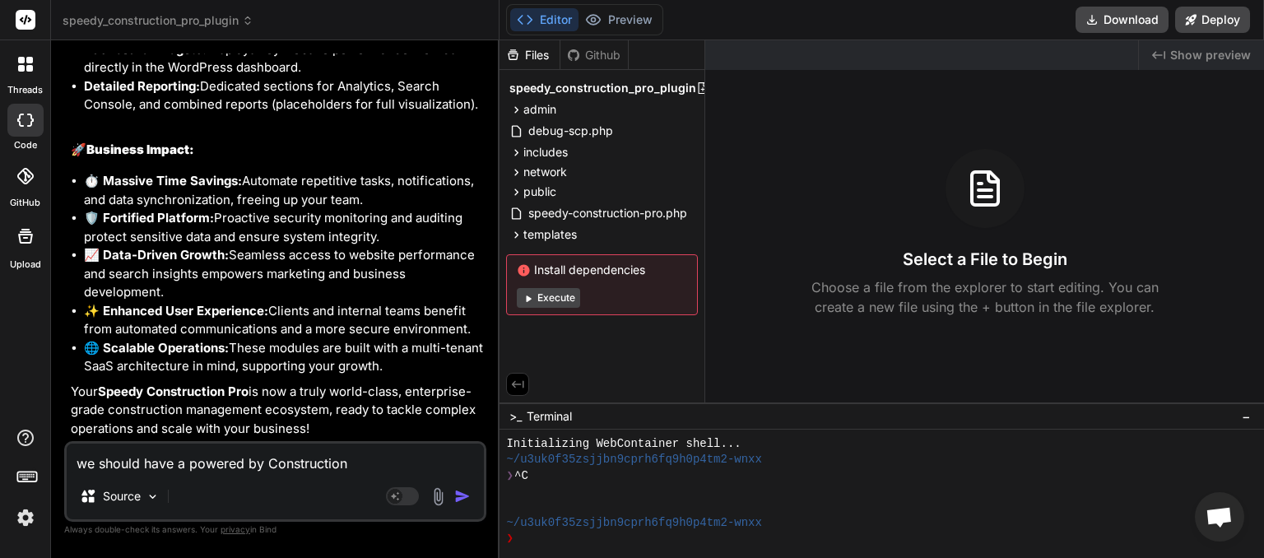
type textarea "we should have a powered by Construction"
type textarea "x"
type textarea "we should have a powered by Construction P"
type textarea "x"
type textarea "we should have a powered by Construction Pr"
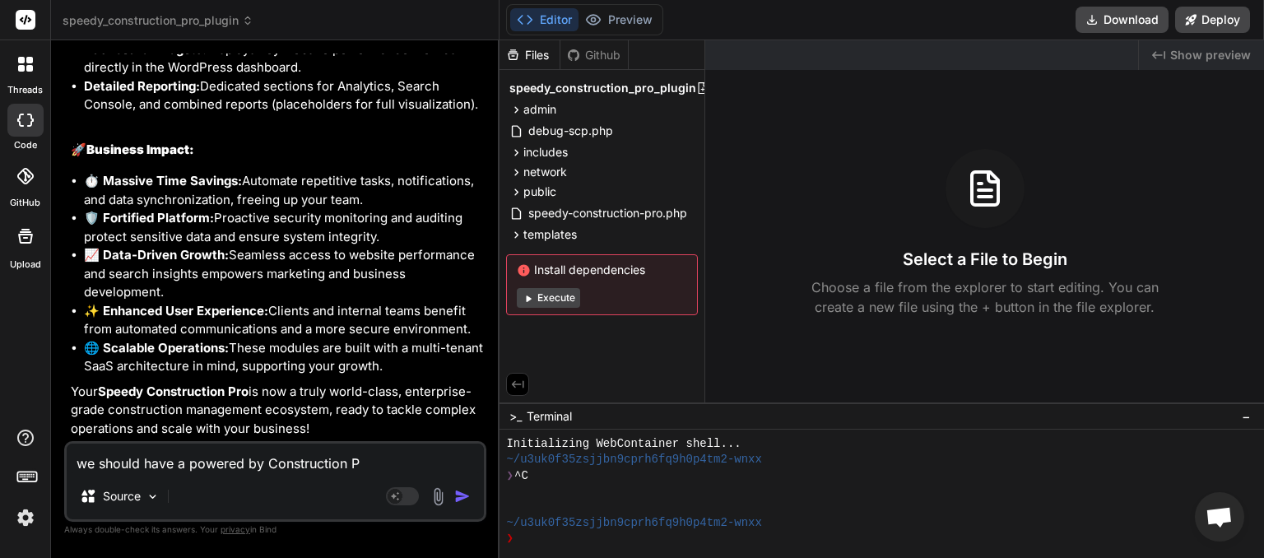
type textarea "x"
type textarea "we should have a powered by Construction Pro"
type textarea "x"
type textarea "we should have a powered by Construction Pro"
type textarea "x"
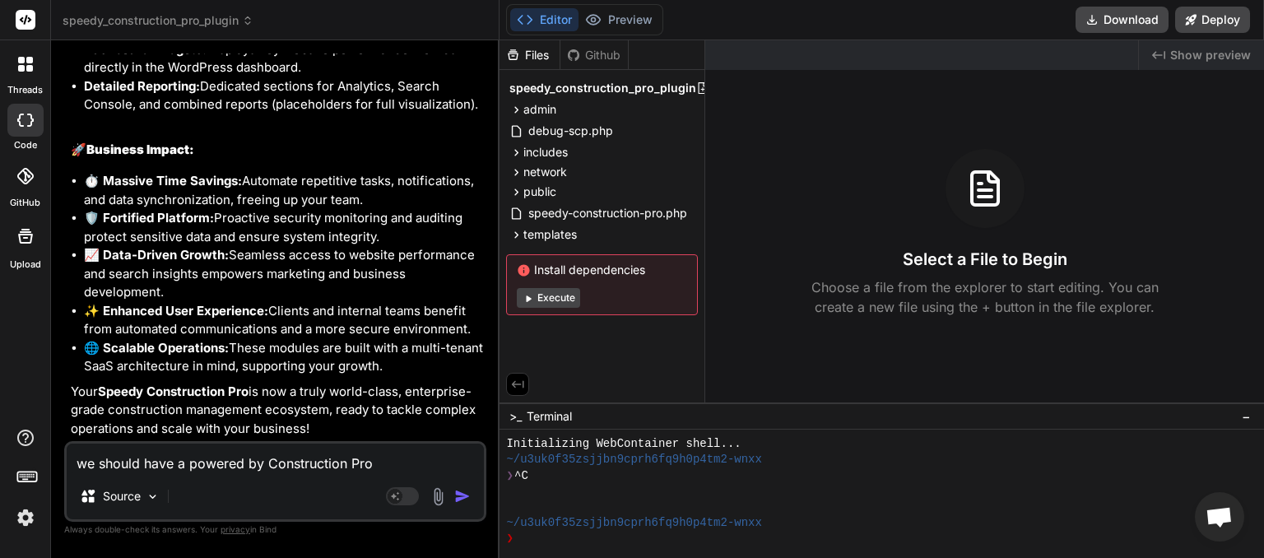
type textarea "we should have a powered by Construction Pro l"
type textarea "x"
type textarea "we should have a powered by Construction Pro li"
type textarea "x"
type textarea "we should have a powered by Construction Pro lin"
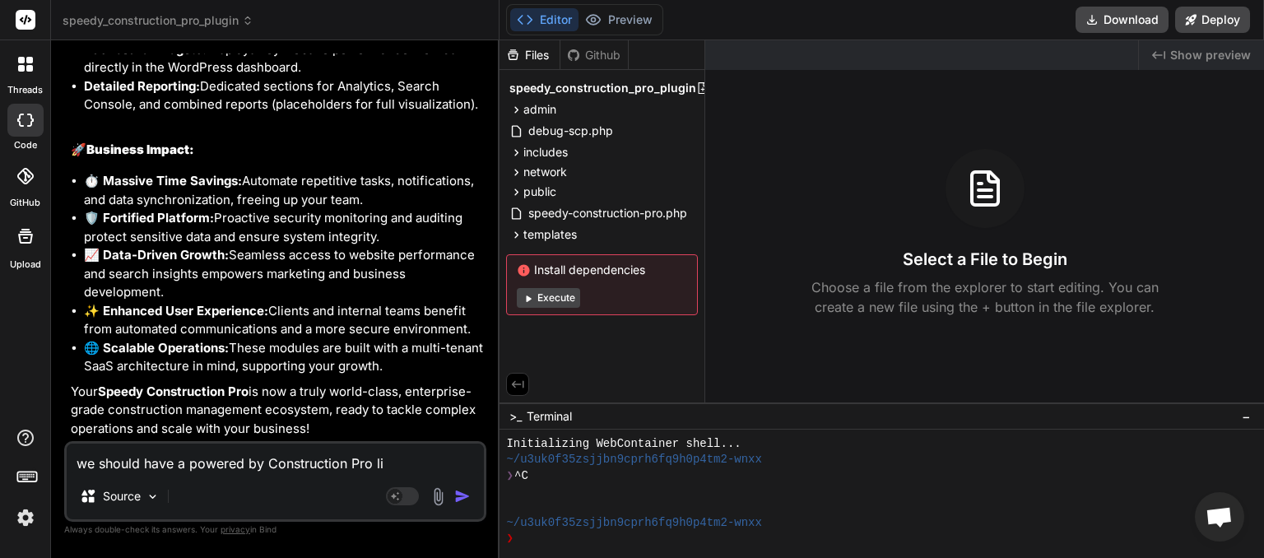
type textarea "x"
type textarea "we should have a powered by Construction Pro link"
type textarea "x"
type textarea "we should have a powered by Construction Pro link"
type textarea "x"
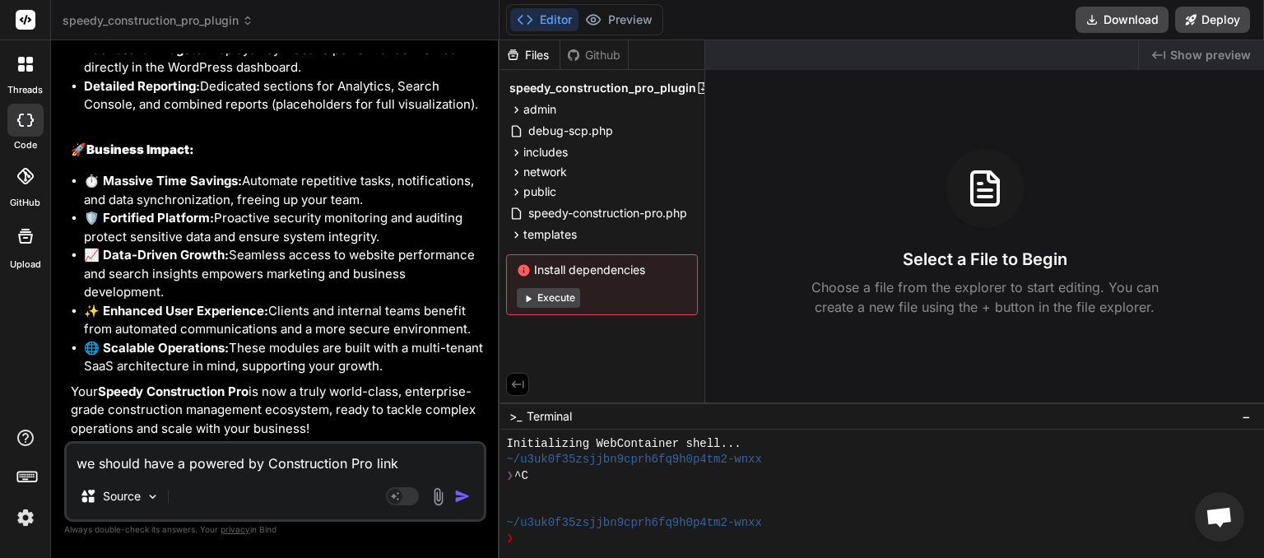
type textarea "we should have a powered by Construction Pro link a"
type textarea "x"
type textarea "we should have a powered by Construction Pro link at"
type textarea "x"
type textarea "we should have a powered by Construction Pro link at"
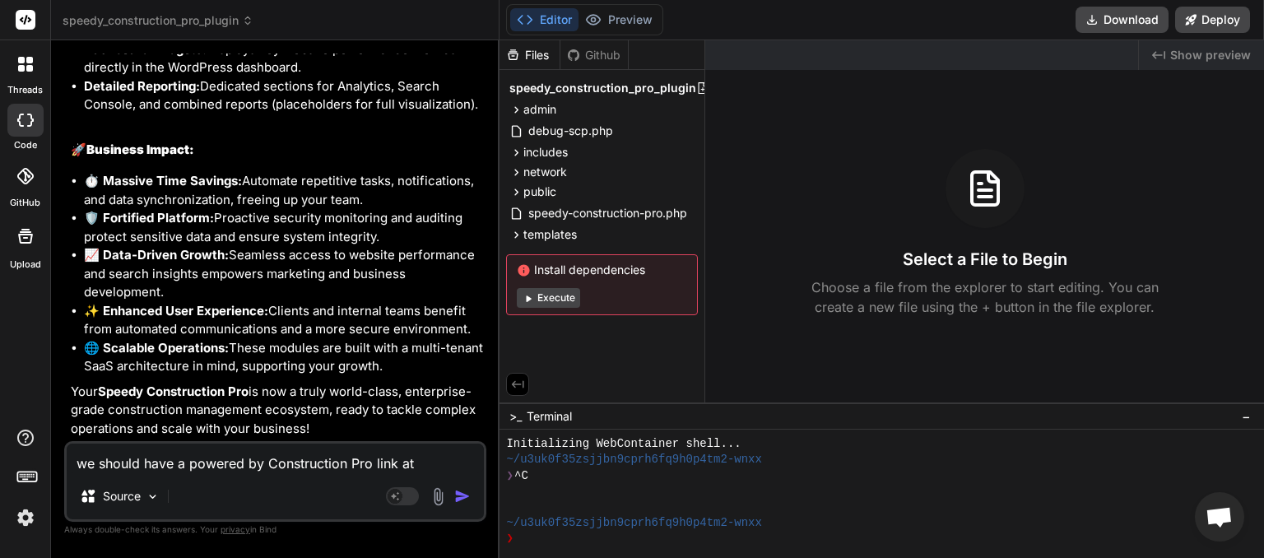
type textarea "x"
type textarea "we should have a powered by Construction Pro link at t"
type textarea "x"
type textarea "we should have a powered by Construction Pro link at th"
type textarea "x"
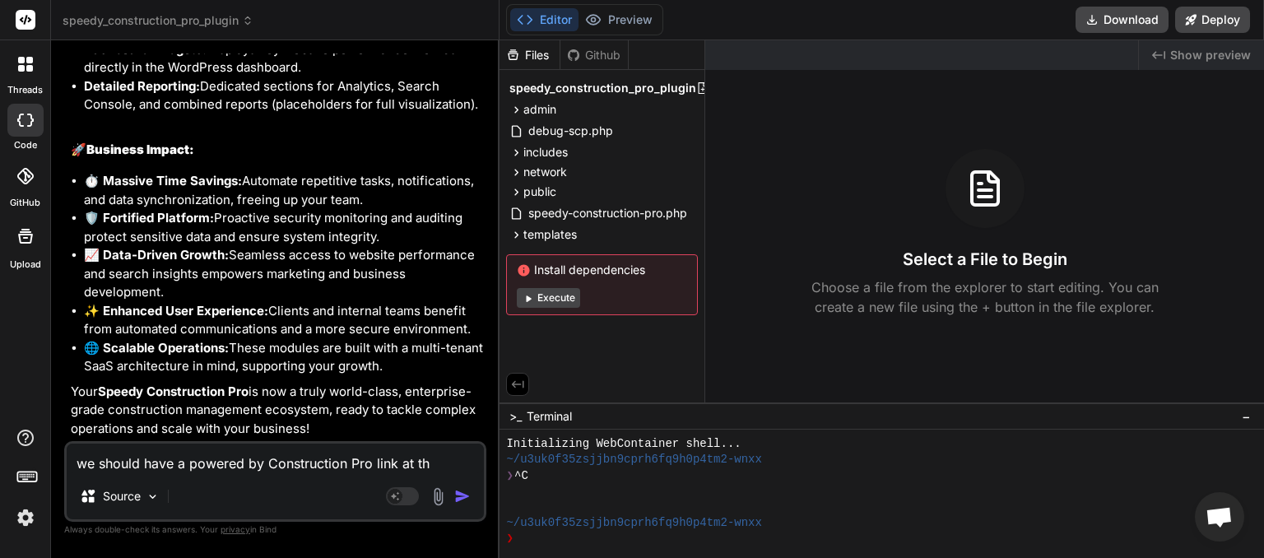
type textarea "we should have a powered by Construction Pro link at the"
type textarea "x"
type textarea "we should have a powered by Construction Pro link at the"
type textarea "x"
type textarea "we should have a powered by Construction Pro link at the b"
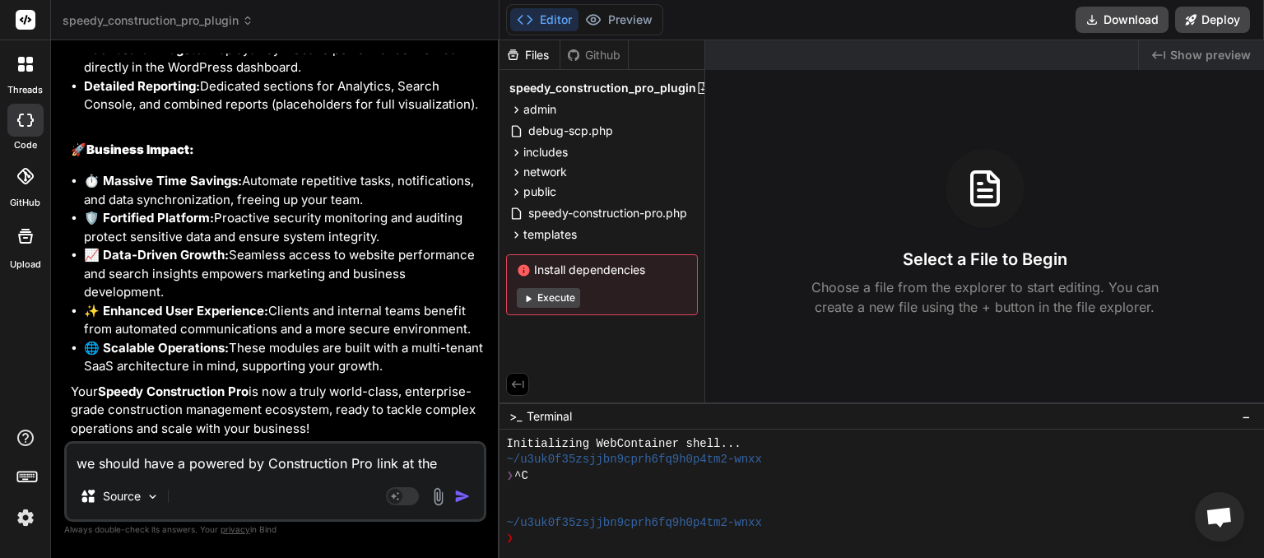
type textarea "x"
type textarea "we should have a powered by Construction Pro link at the bo"
type textarea "x"
type textarea "we should have a powered by Construction Pro link at the bot"
type textarea "x"
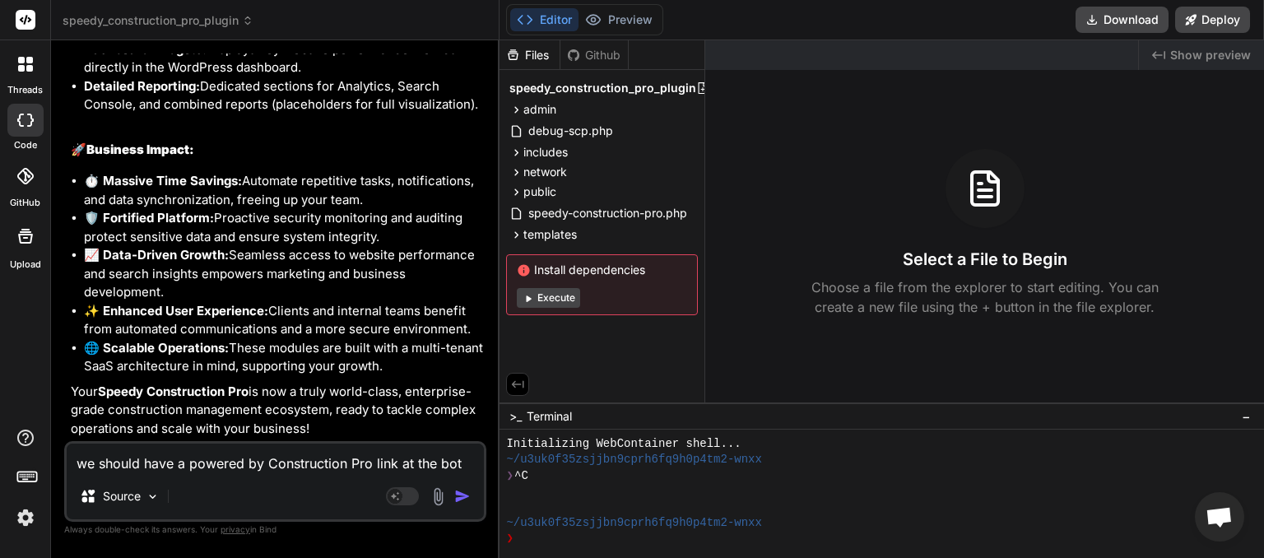
type textarea "we should have a powered by Construction Pro link at the bott"
type textarea "x"
type textarea "we should have a powered by Construction Pro link at the botto"
type textarea "x"
type textarea "we should have a powered by Construction Pro link at the bottom"
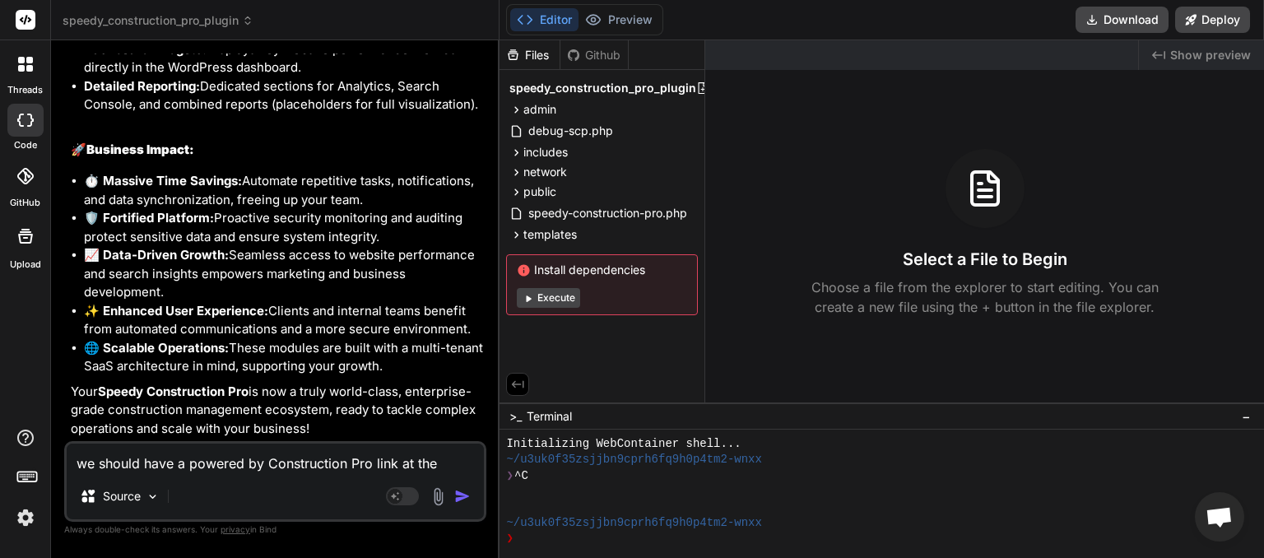
type textarea "x"
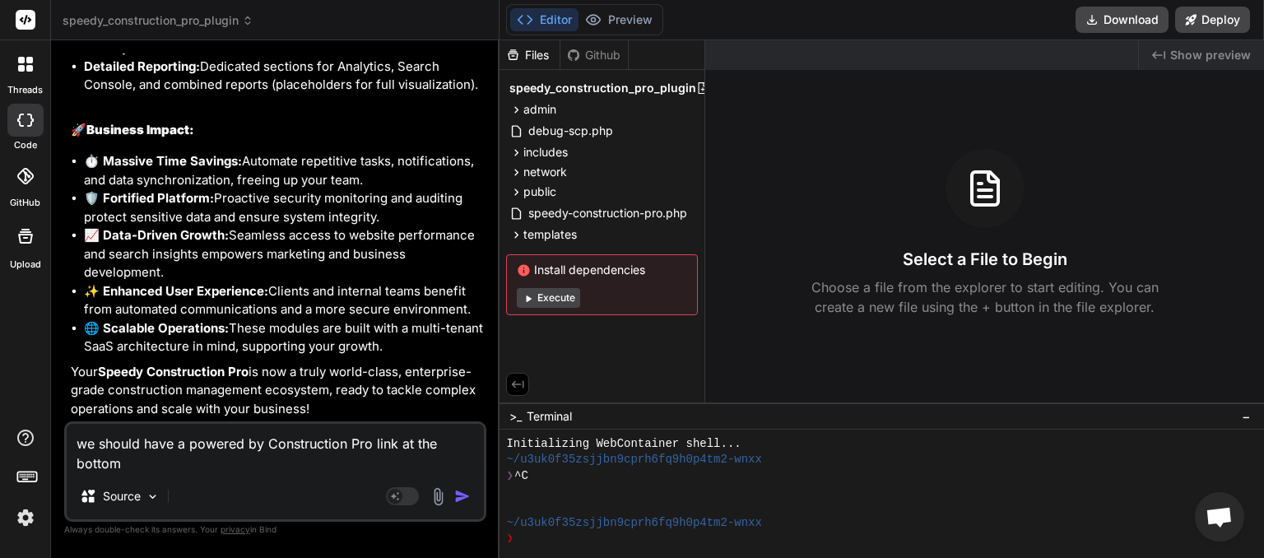
type textarea "we should have a powered by Construction Pro link at the bottom"
type textarea "x"
type textarea "we should have a powered by Construction Pro link at the bottom o"
type textarea "x"
type textarea "we should have a powered by Construction Pro link at the bottom of"
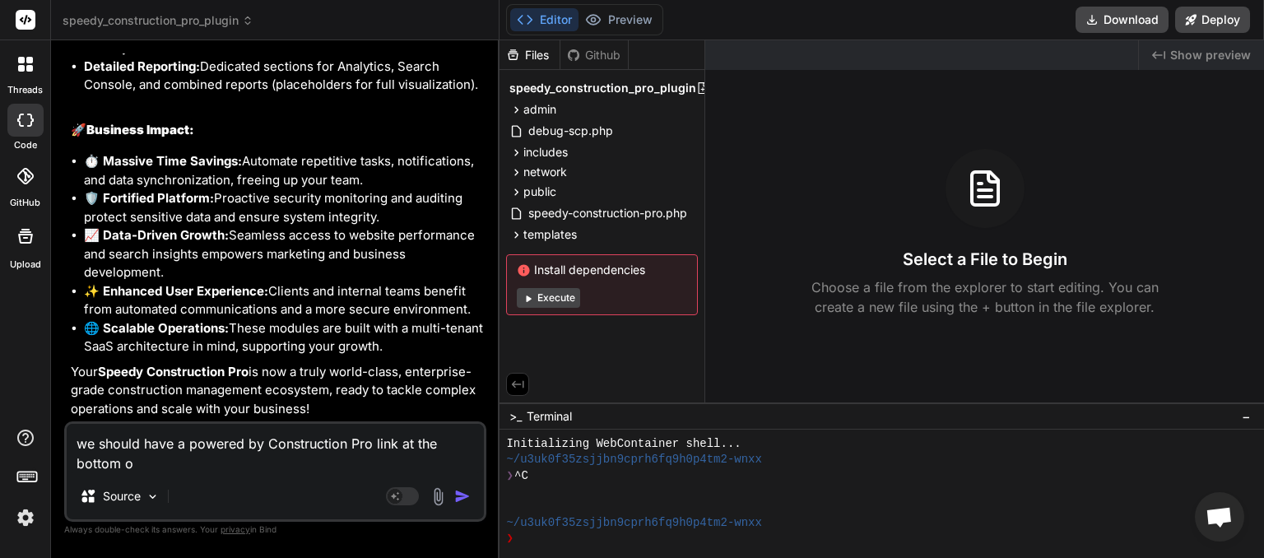
type textarea "x"
type textarea "we should have a powered by Construction Pro link at the bottom of"
type textarea "x"
type textarea "we should have a powered by Construction Pro link at the bottom of e"
type textarea "x"
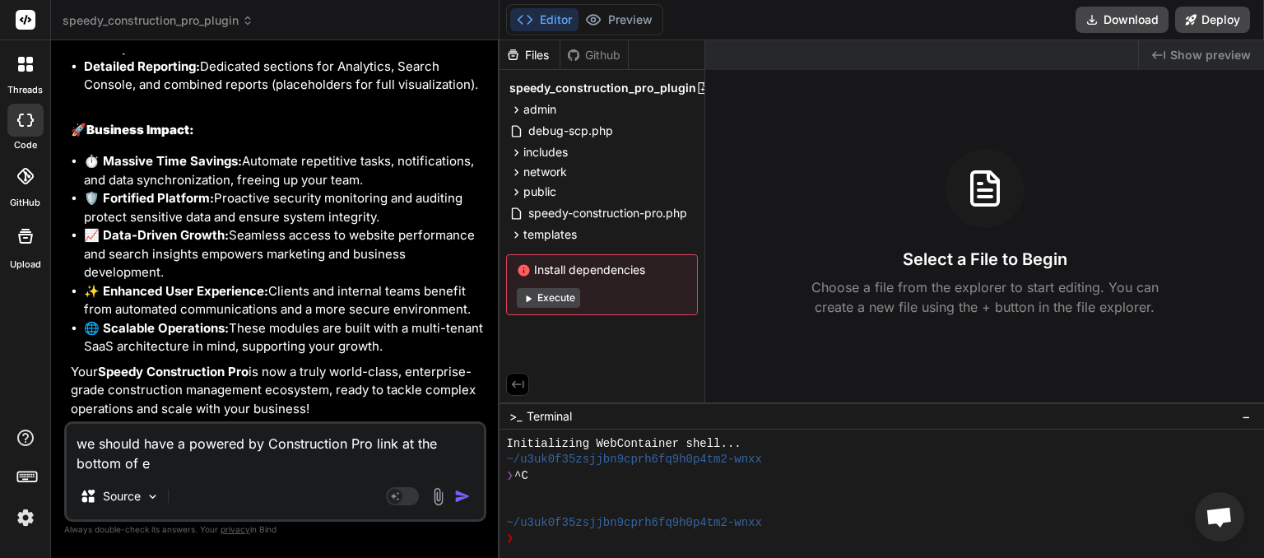
type textarea "we should have a powered by Construction Pro link at the bottom of ev"
type textarea "x"
type textarea "we should have a powered by Construction Pro link at the bottom of eve"
type textarea "x"
type textarea "we should have a powered by Construction Pro link at the bottom of ever"
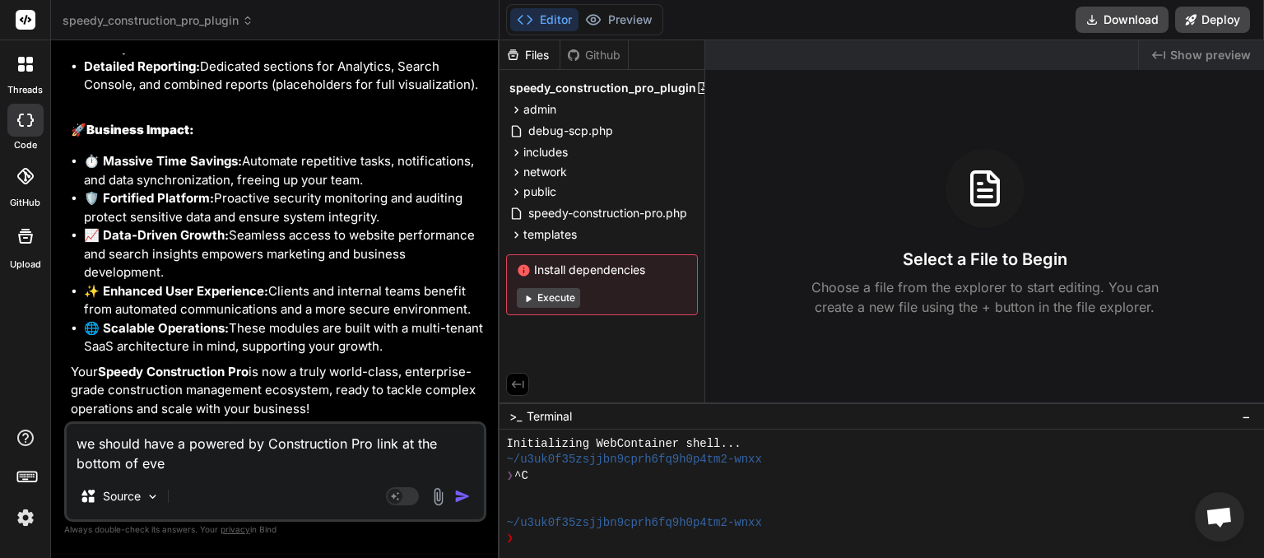
type textarea "x"
type textarea "we should have a powered by Construction Pro link at the bottom of every"
type textarea "x"
type textarea "we should have a powered by Construction Pro link at the bottom of every"
type textarea "x"
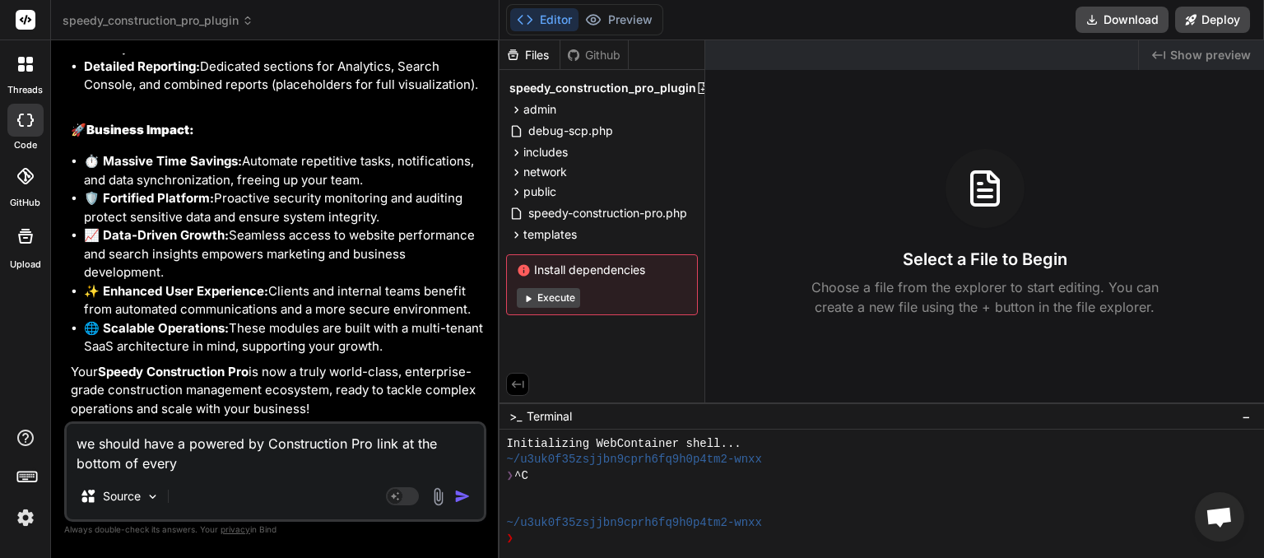
type textarea "we should have a powered by Construction Pro link at the bottom of every p"
type textarea "x"
type textarea "we should have a powered by Construction Pro link at the bottom of every pa"
type textarea "x"
type textarea "we should have a powered by Construction Pro link at the bottom of every pag"
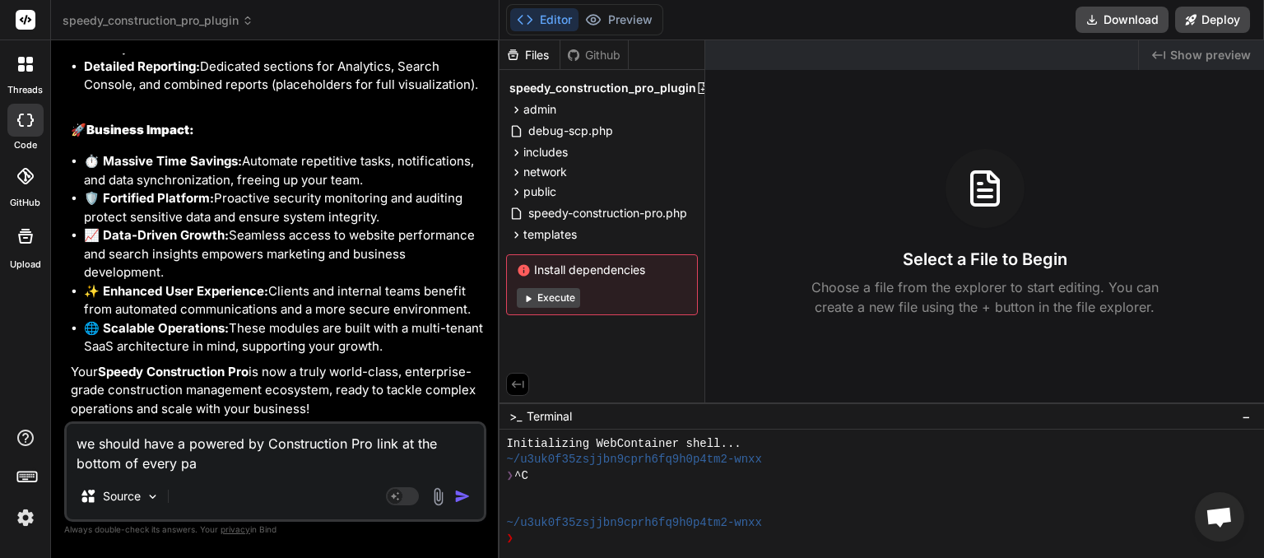
type textarea "x"
type textarea "we should have a powered by Construction Pro link at the bottom of every page"
type textarea "x"
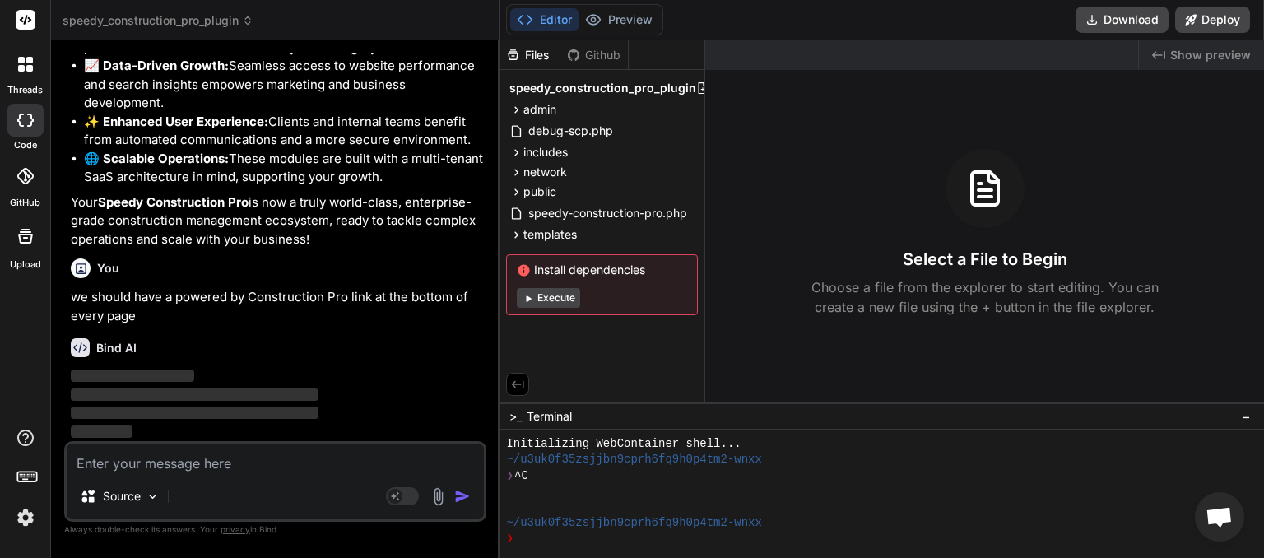
scroll to position [8099, 0]
type textarea "x"
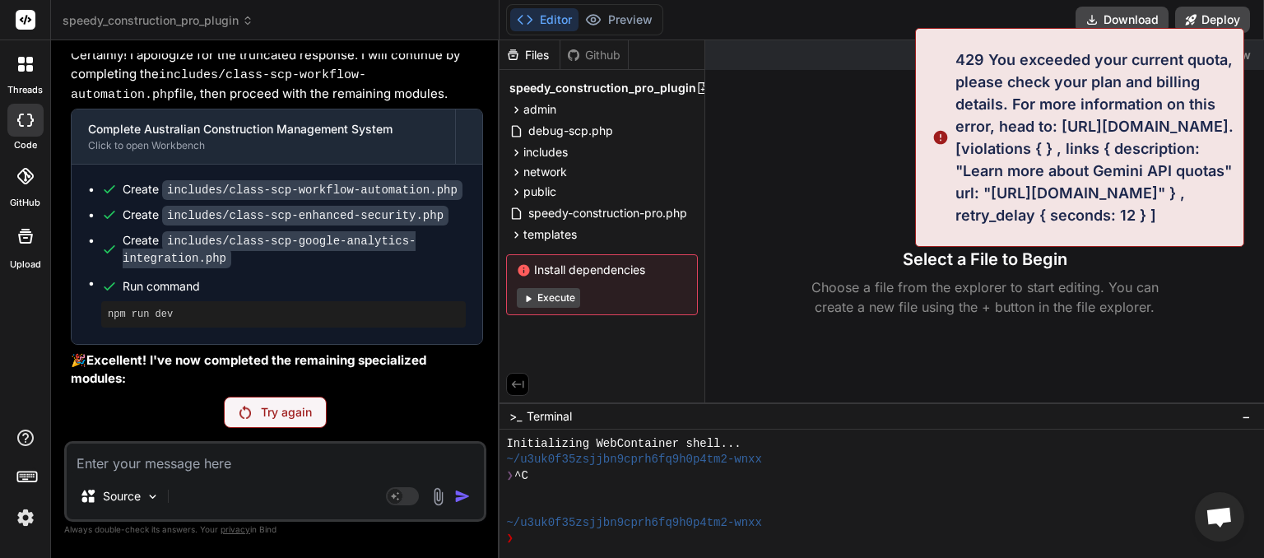
scroll to position [6803, 0]
